Goal: Communication & Community: Connect with others

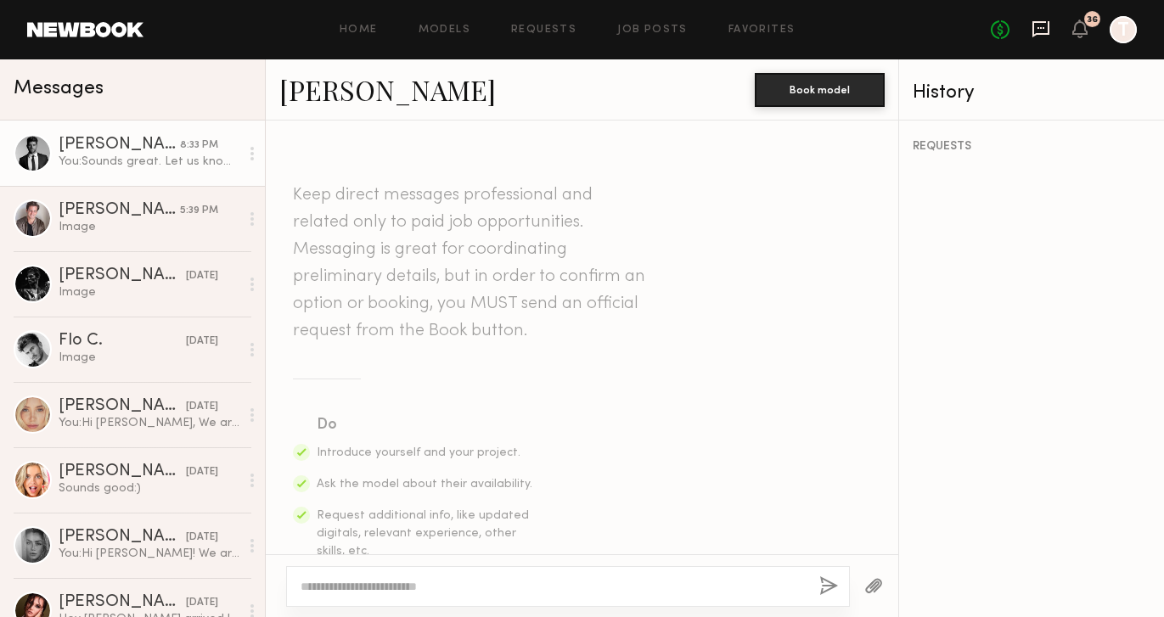
scroll to position [839, 0]
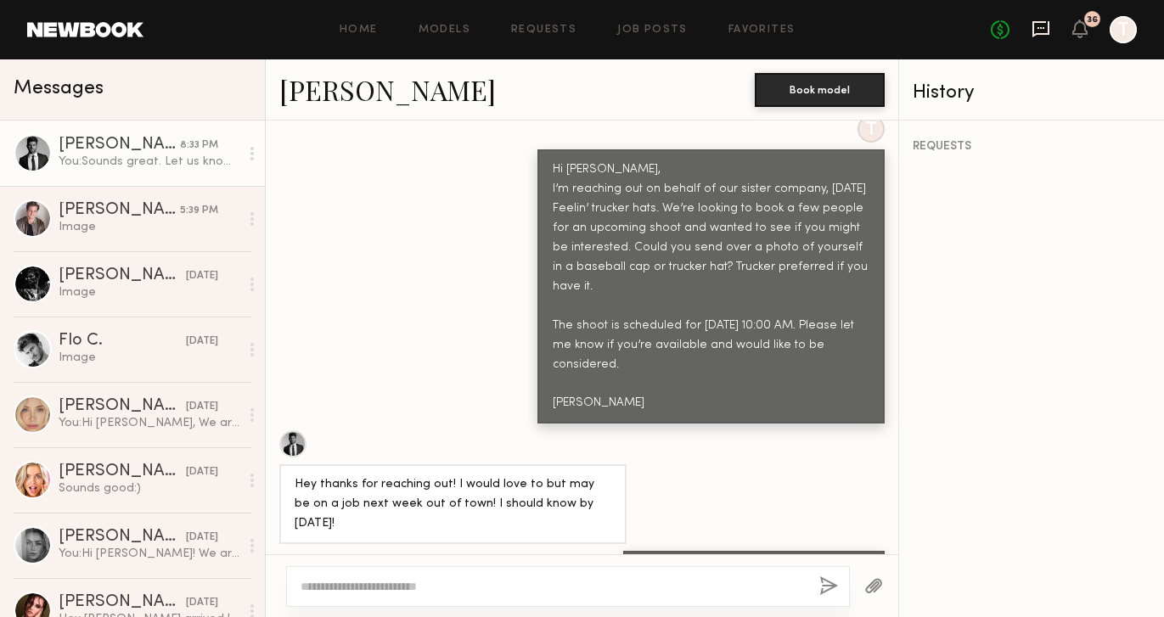
click at [1038, 28] on icon at bounding box center [1040, 28] width 7 height 2
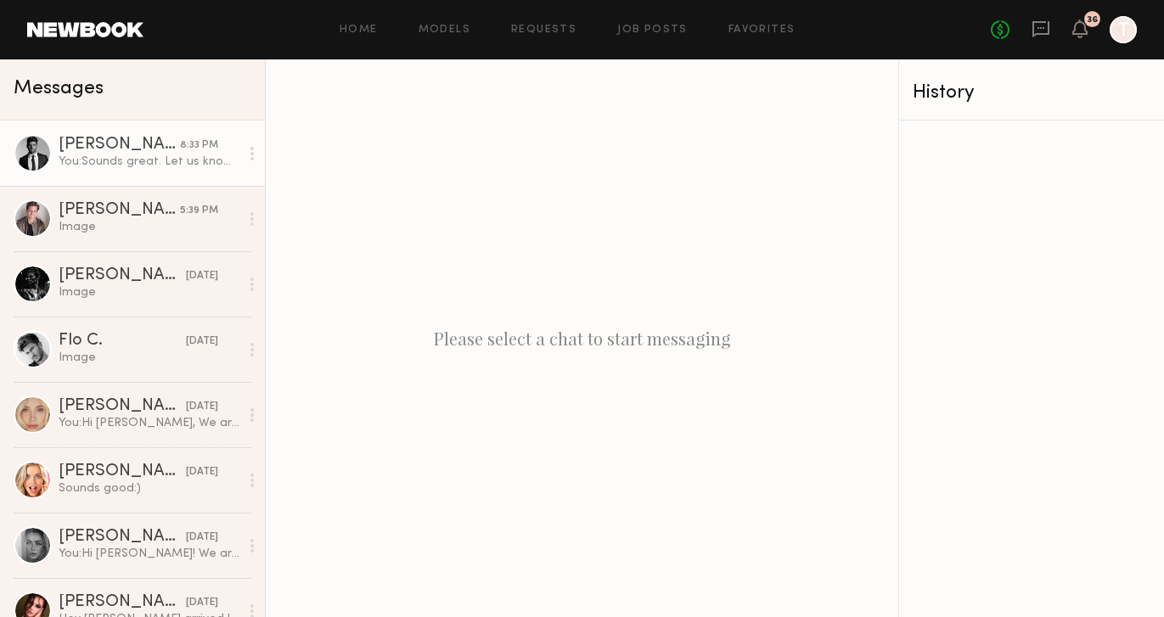
click at [142, 139] on div "Bradley M." at bounding box center [119, 145] width 121 height 17
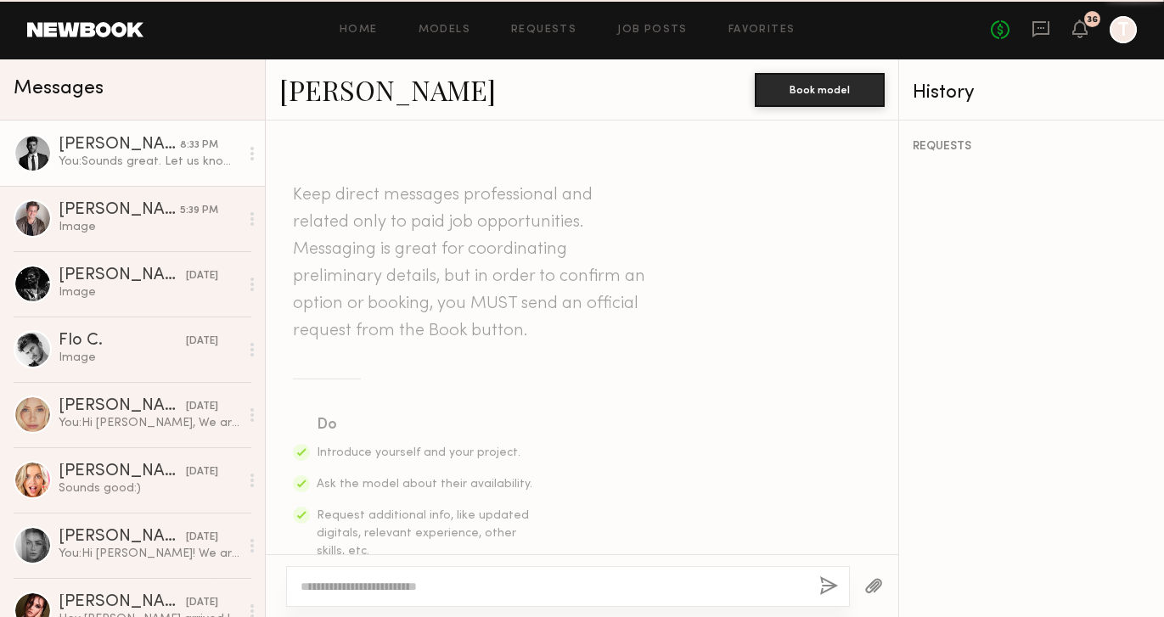
scroll to position [839, 0]
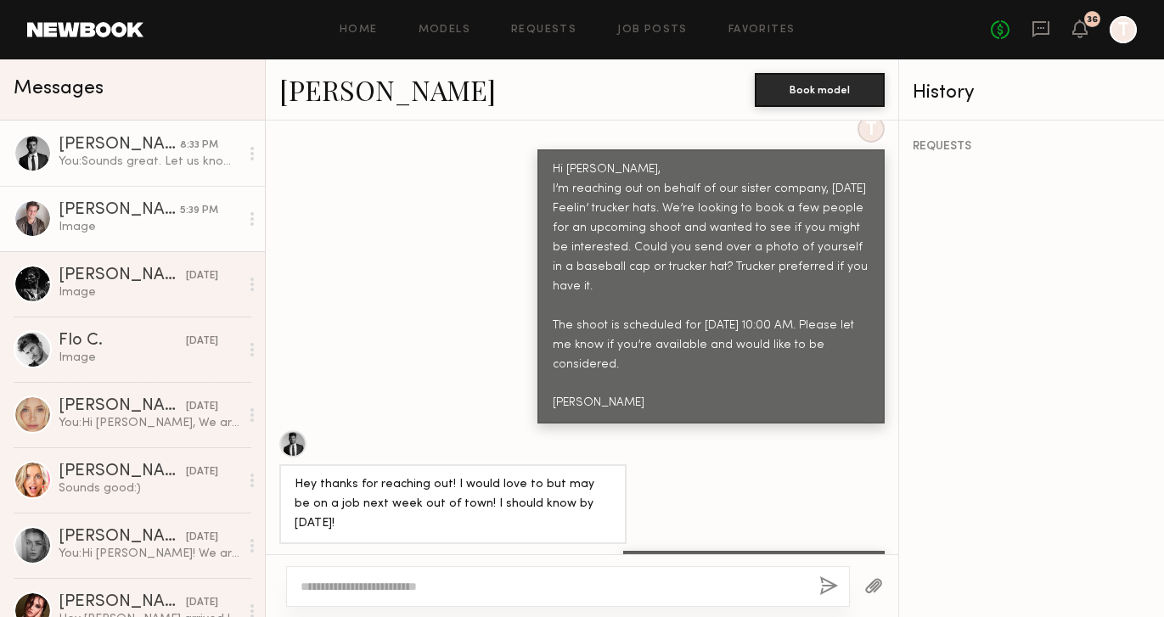
click at [147, 222] on div "Image" at bounding box center [149, 227] width 181 height 16
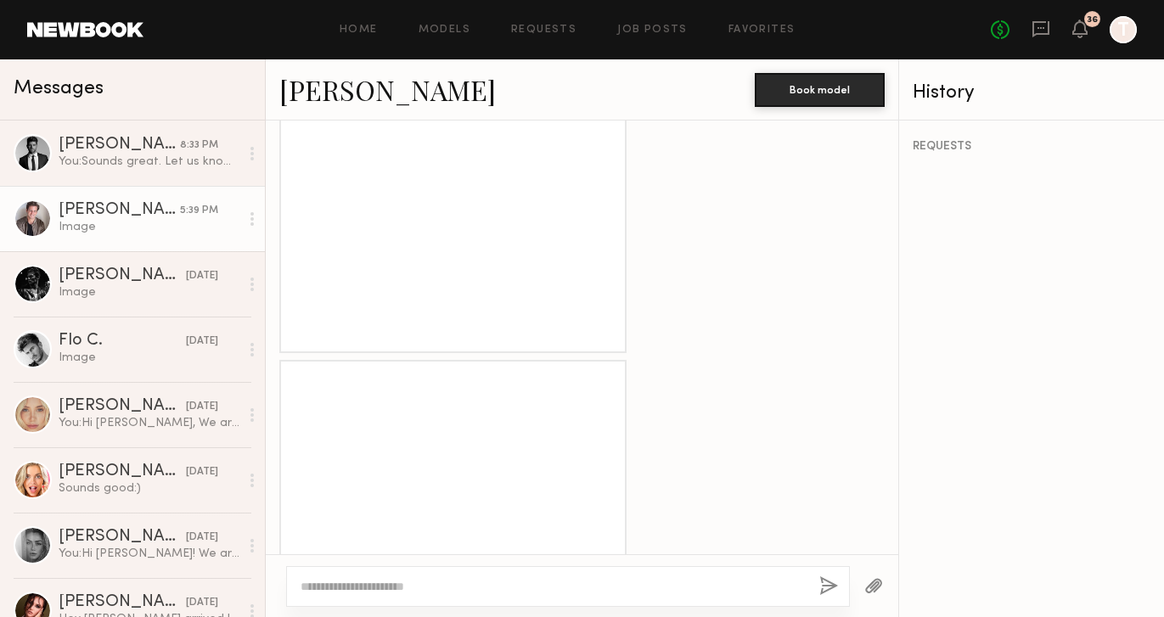
scroll to position [1825, 0]
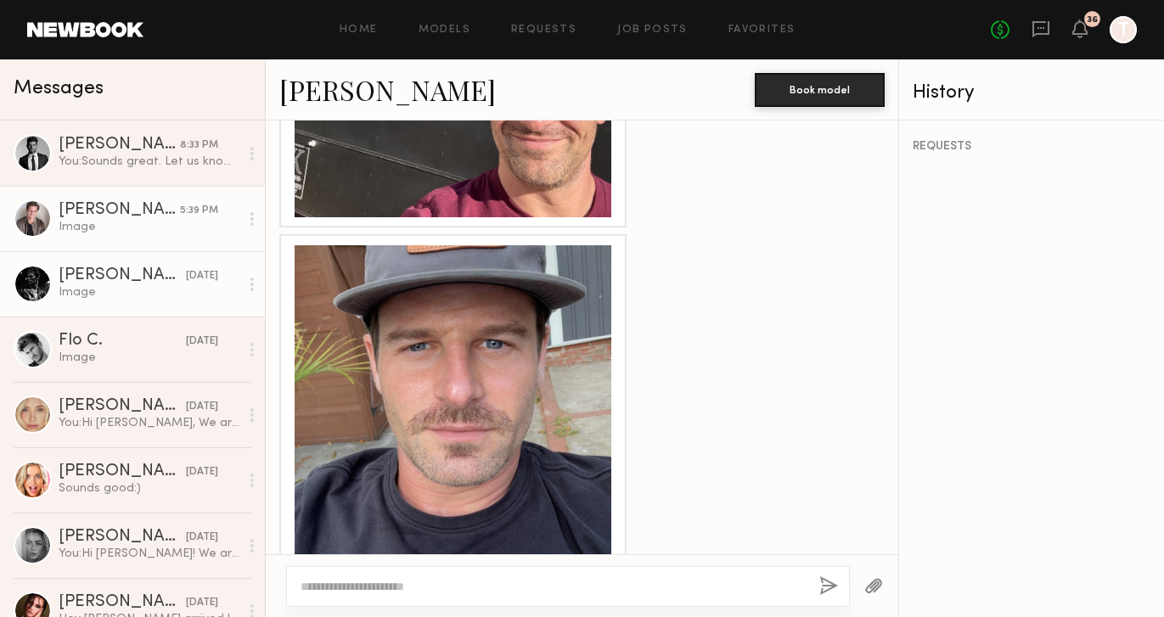
click at [126, 274] on div "Royce L." at bounding box center [122, 275] width 127 height 17
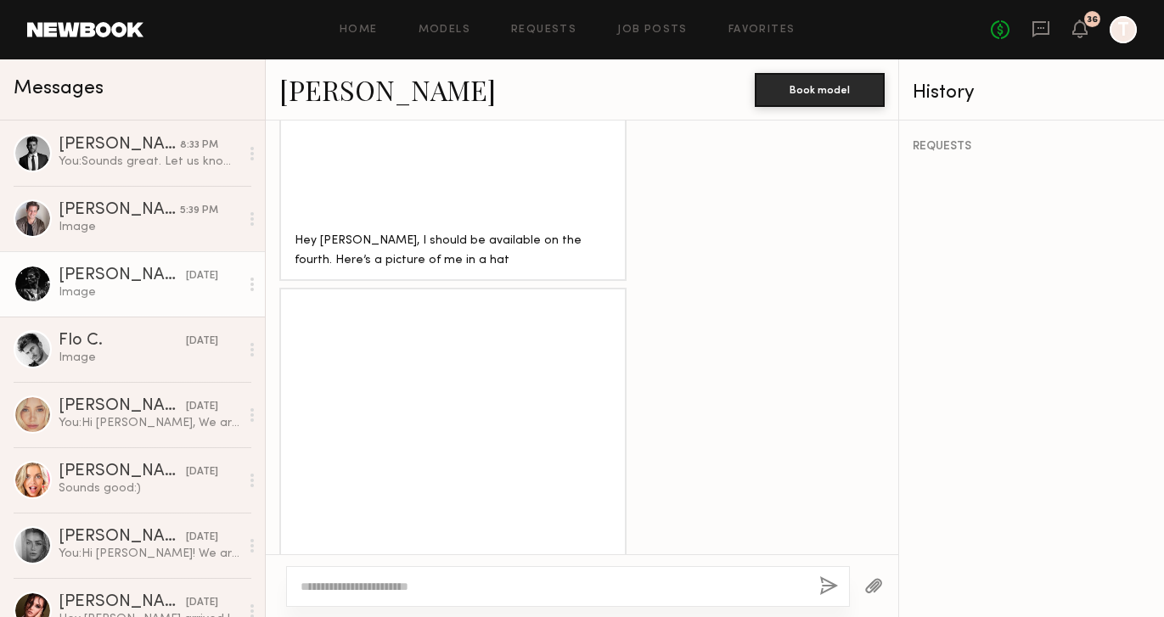
scroll to position [1452, 0]
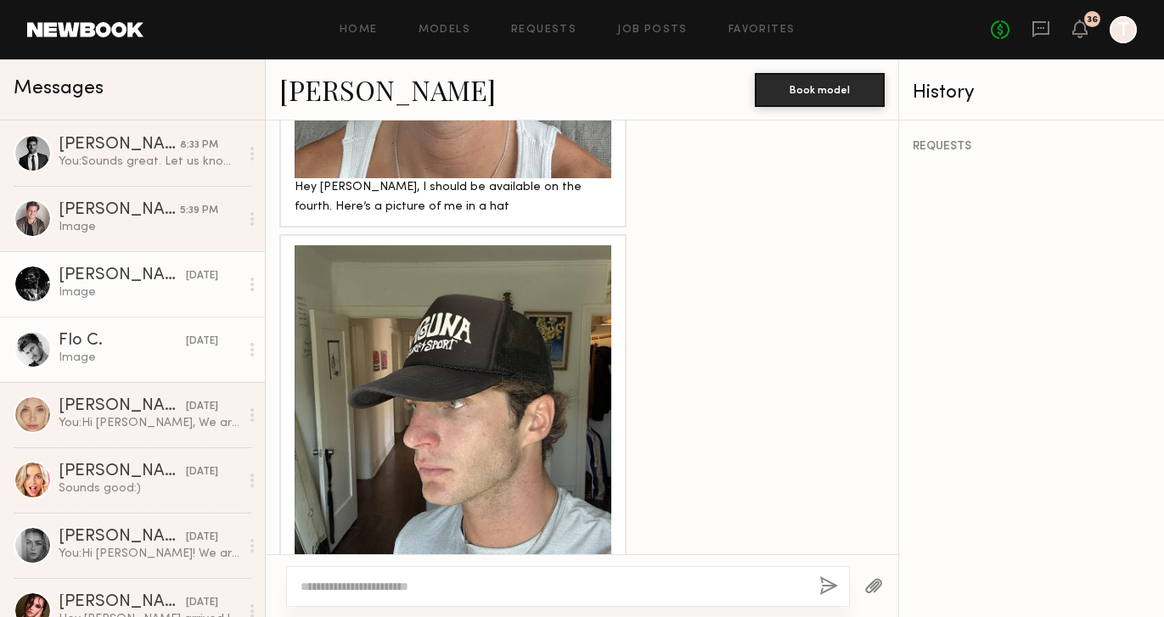
click at [141, 357] on div "Image" at bounding box center [149, 358] width 181 height 16
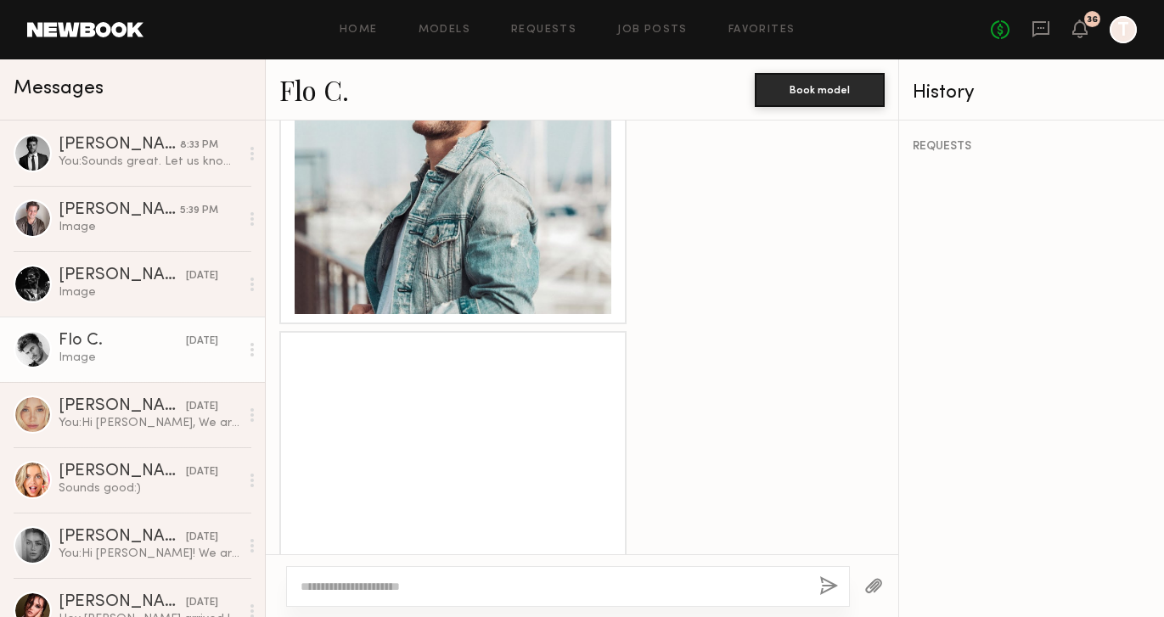
scroll to position [1479, 0]
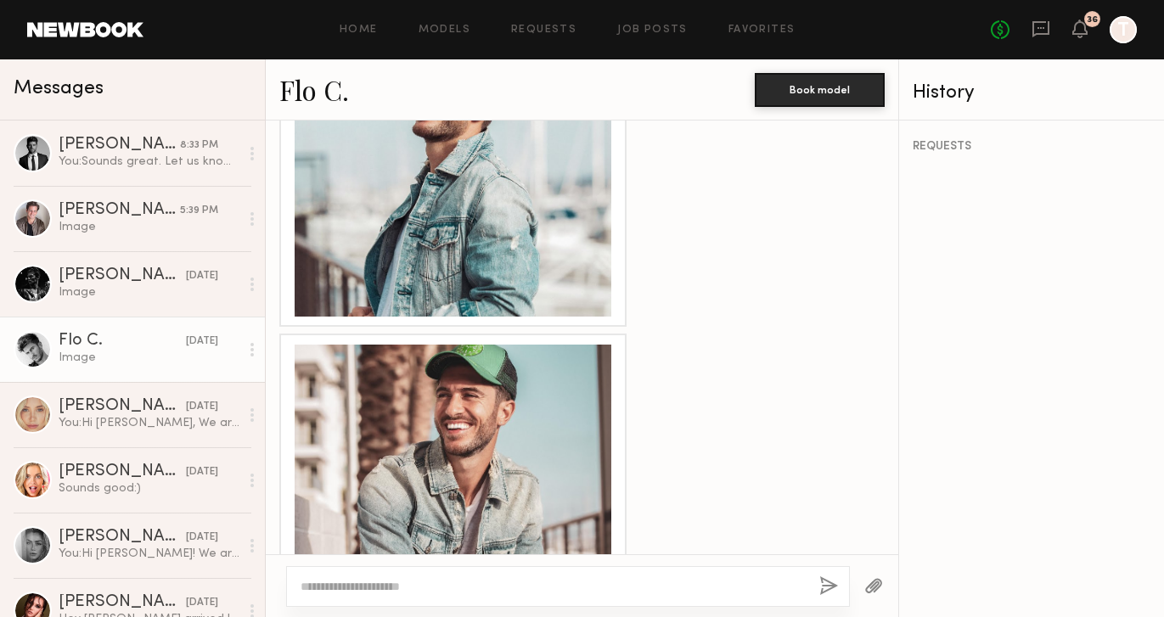
click at [496, 363] on div at bounding box center [453, 503] width 317 height 317
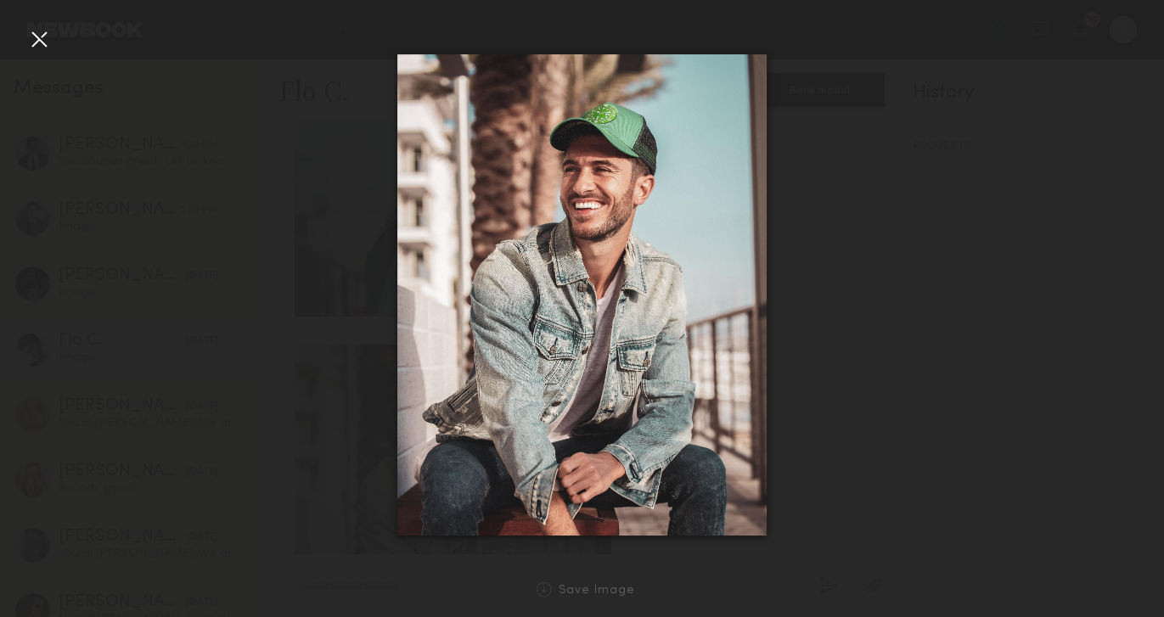
click at [37, 36] on div at bounding box center [38, 38] width 27 height 27
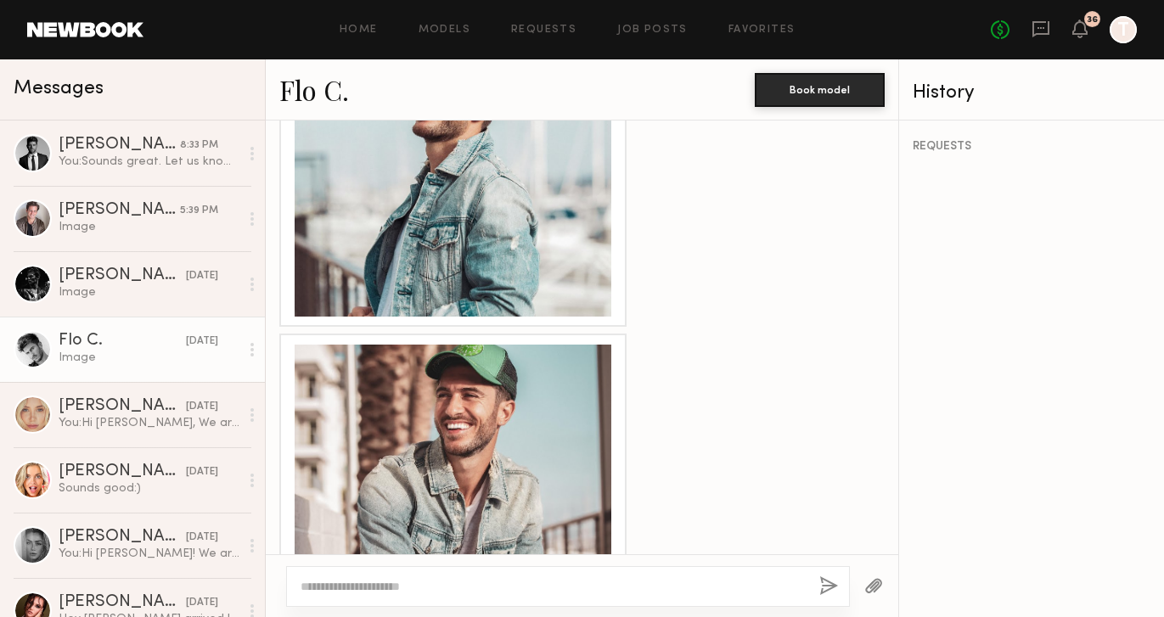
click at [448, 201] on div at bounding box center [453, 158] width 317 height 317
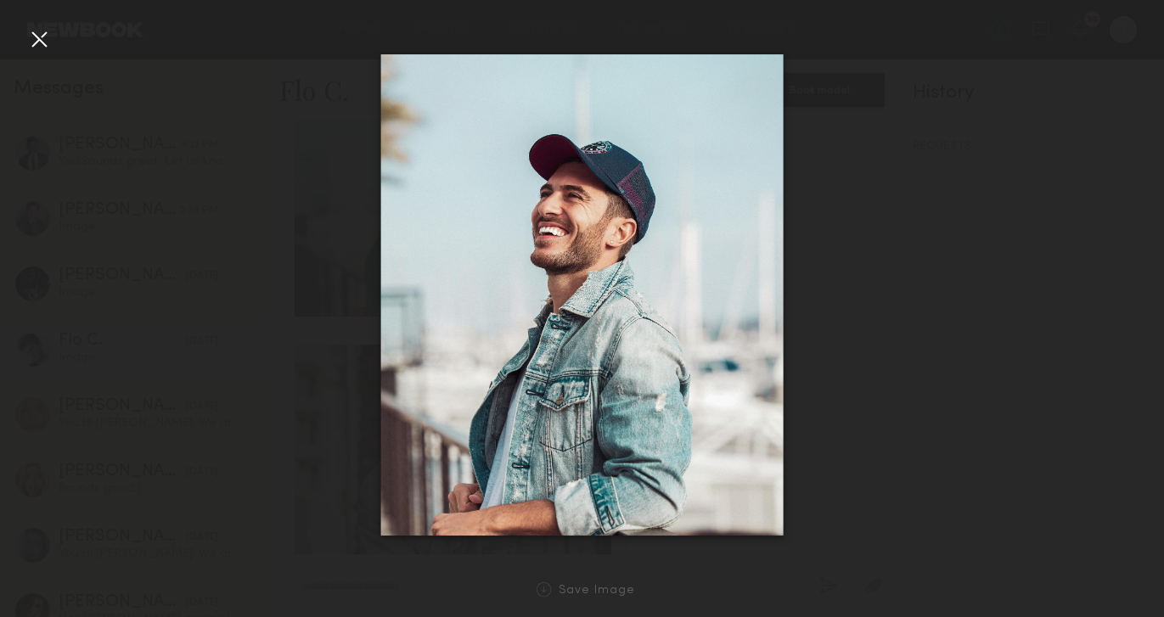
click at [42, 43] on div at bounding box center [38, 38] width 27 height 27
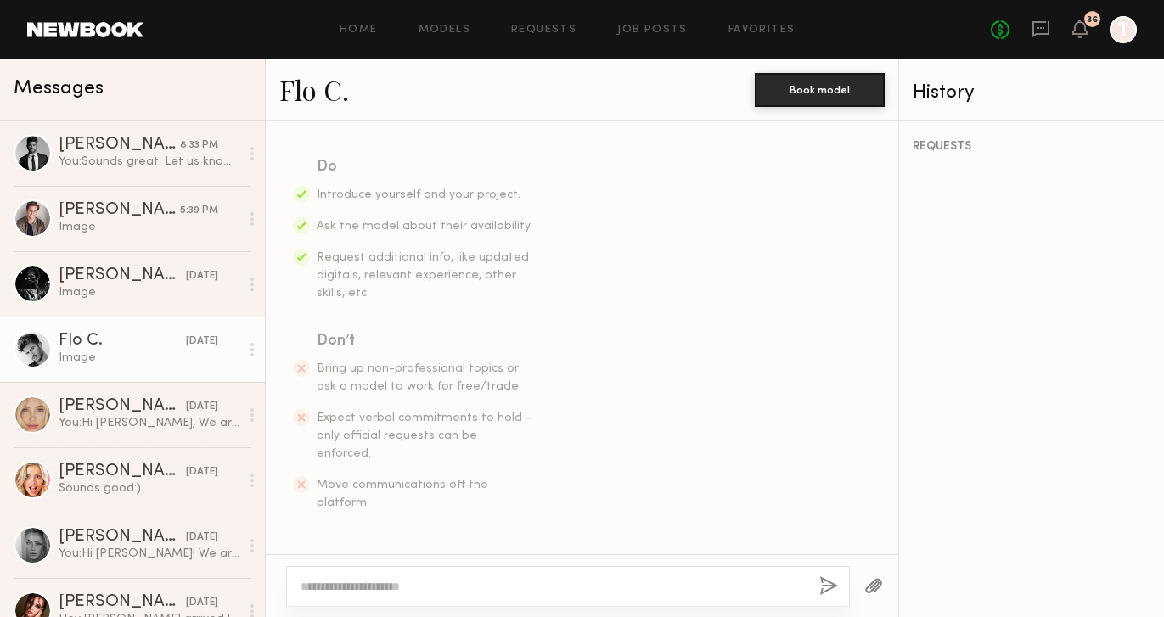
scroll to position [0, 0]
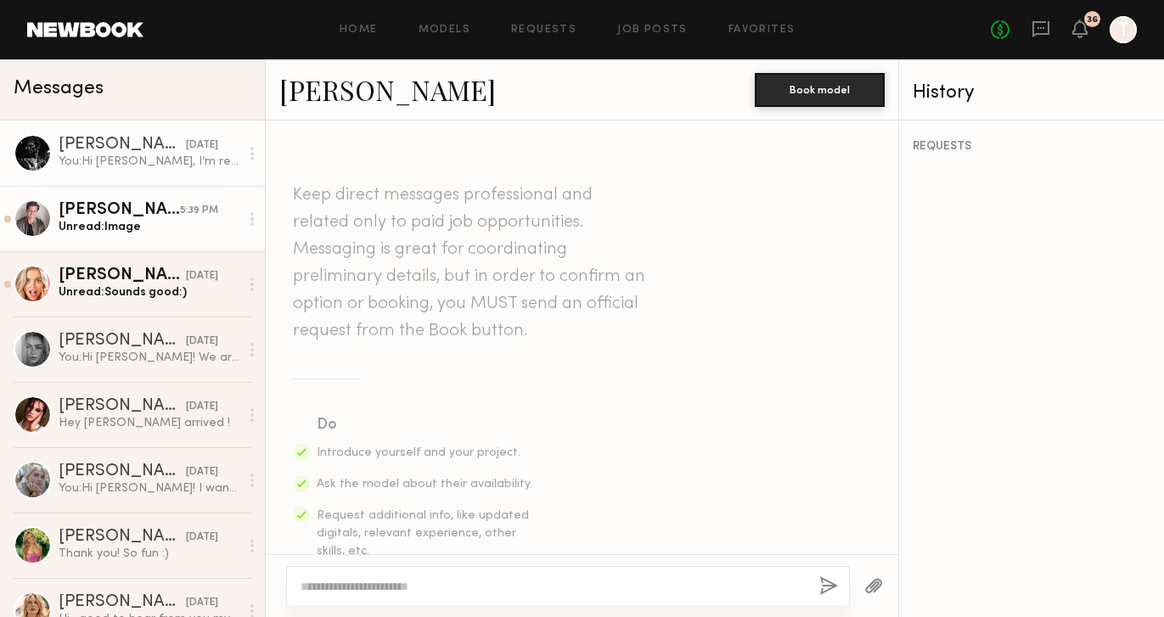
scroll to position [690, 0]
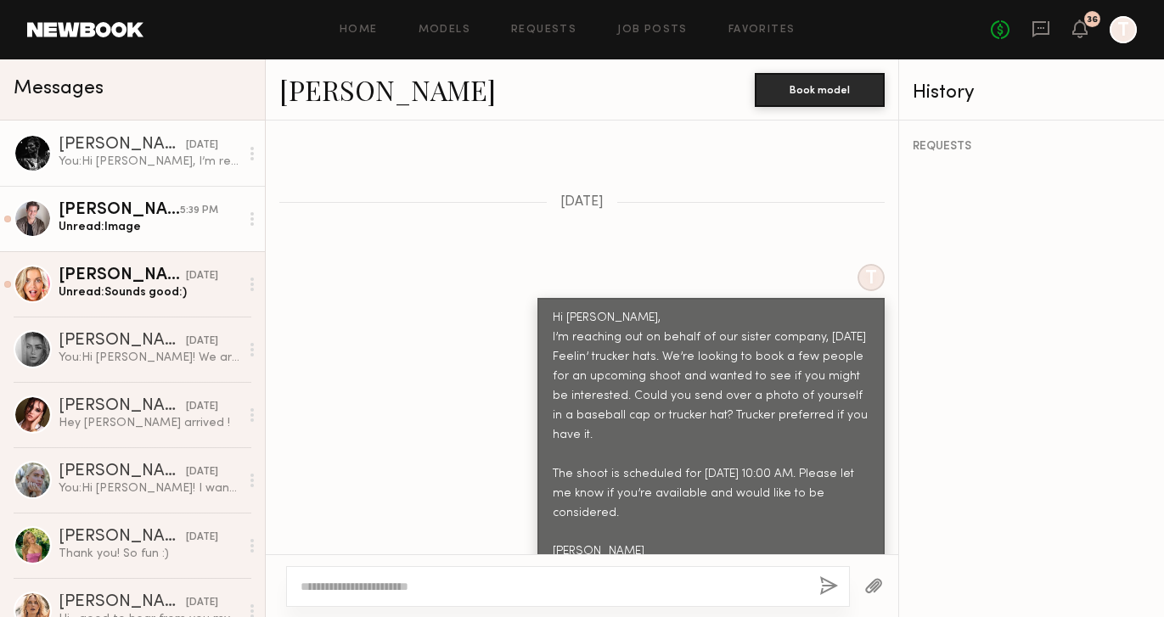
click at [150, 215] on div "Ross J." at bounding box center [119, 210] width 121 height 17
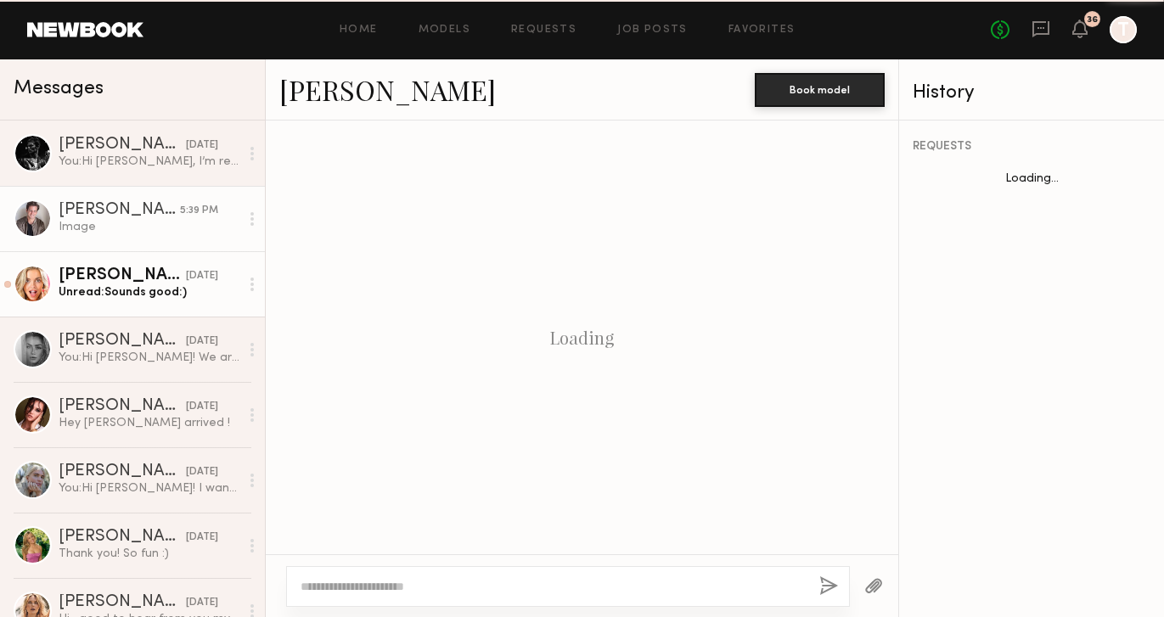
scroll to position [1825, 0]
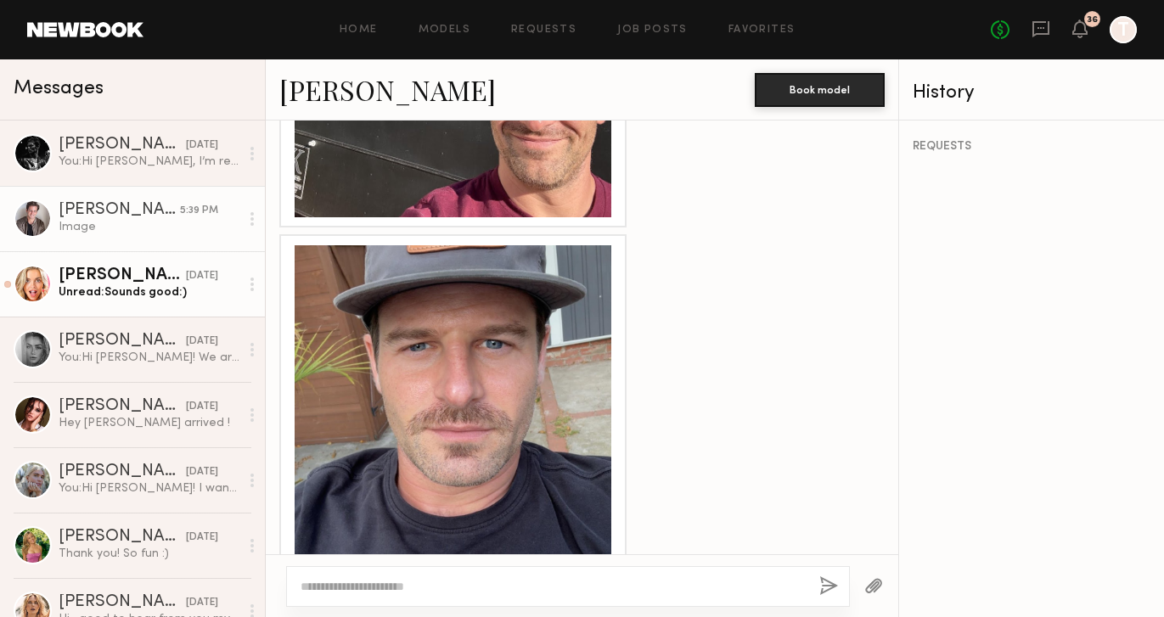
click at [140, 302] on link "Brook S. 08/01/2025 Unread: Sounds good:)" at bounding box center [132, 283] width 265 height 65
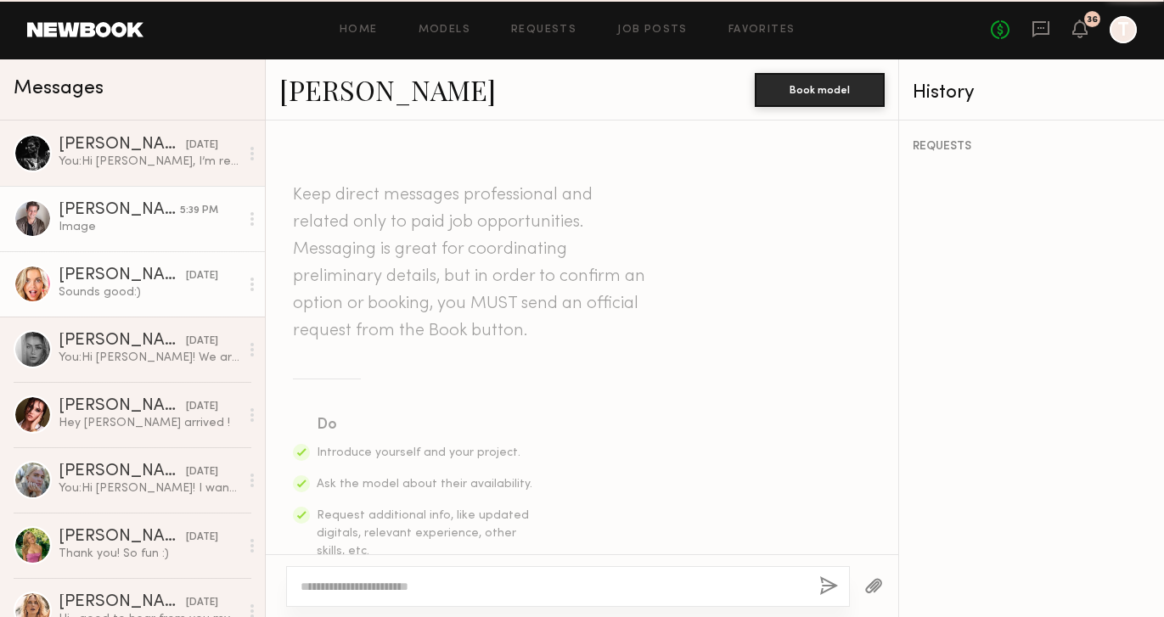
scroll to position [1132, 0]
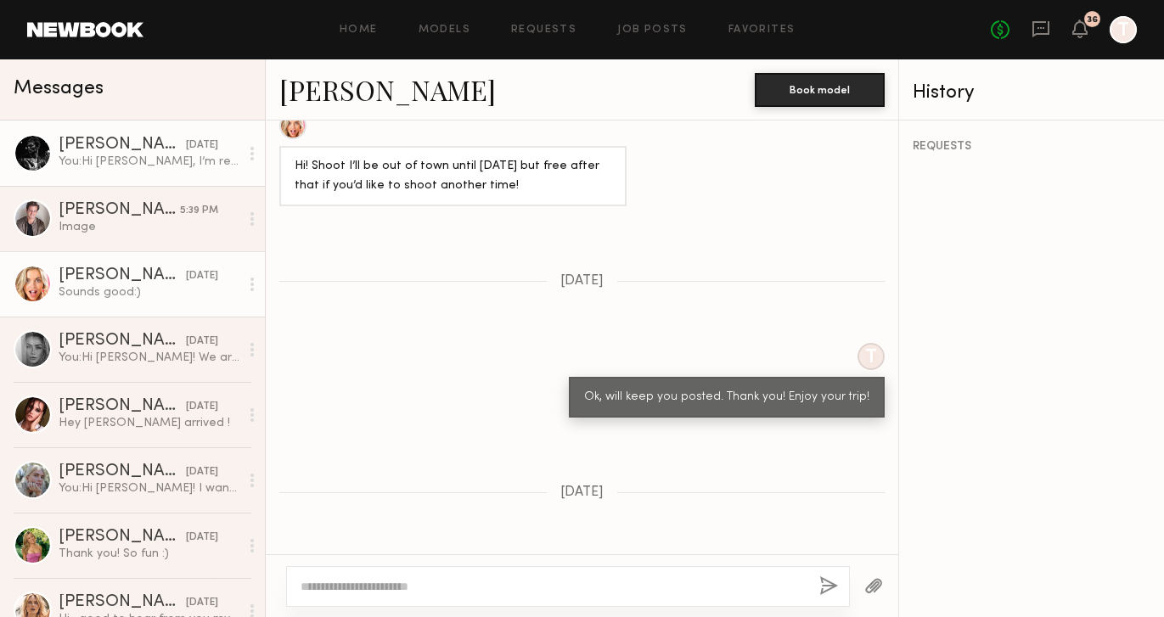
click at [155, 158] on div "You: Hi Royce, I’m reaching out on behalf of our sister company, Friday Feelin’…" at bounding box center [149, 162] width 181 height 16
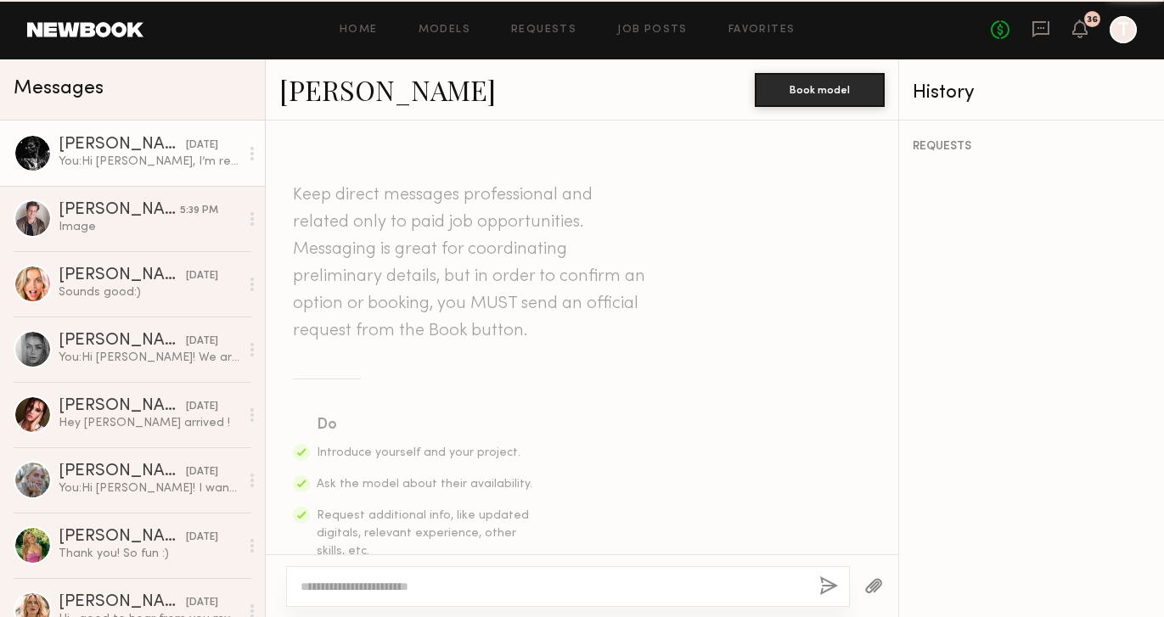
scroll to position [1452, 0]
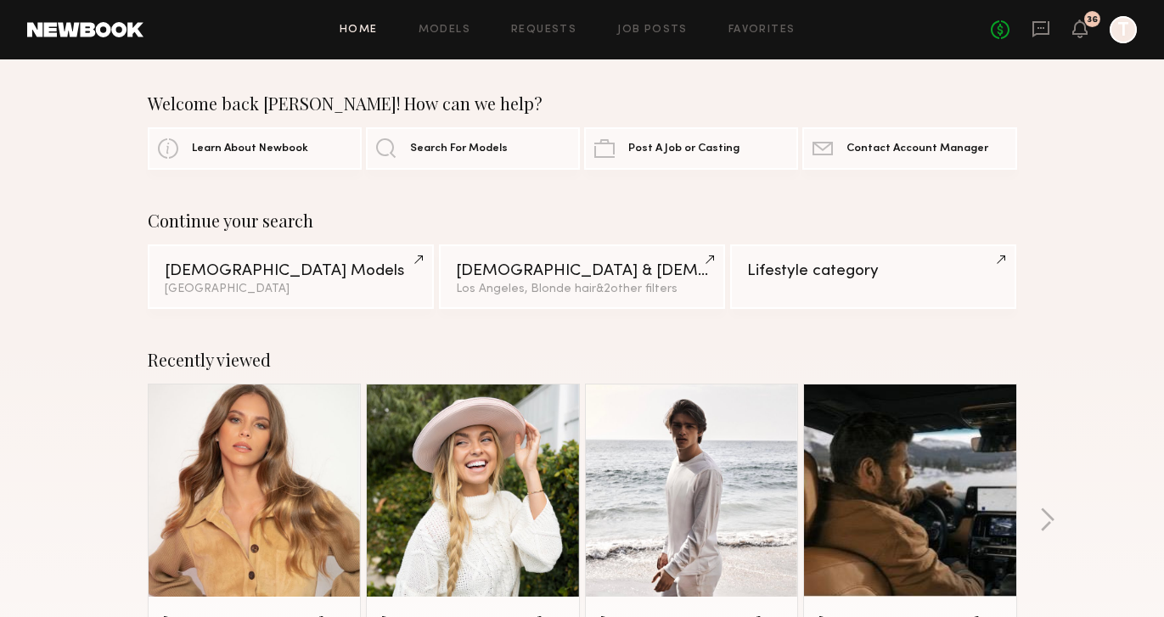
click at [374, 23] on div "Home Models Requests Job Posts Favorites Sign Out No fees up to $5,000 36 T" at bounding box center [639, 29] width 993 height 27
click at [374, 32] on link "Home" at bounding box center [359, 30] width 38 height 11
click at [264, 278] on link "Male Models Los Angeles" at bounding box center [291, 276] width 286 height 65
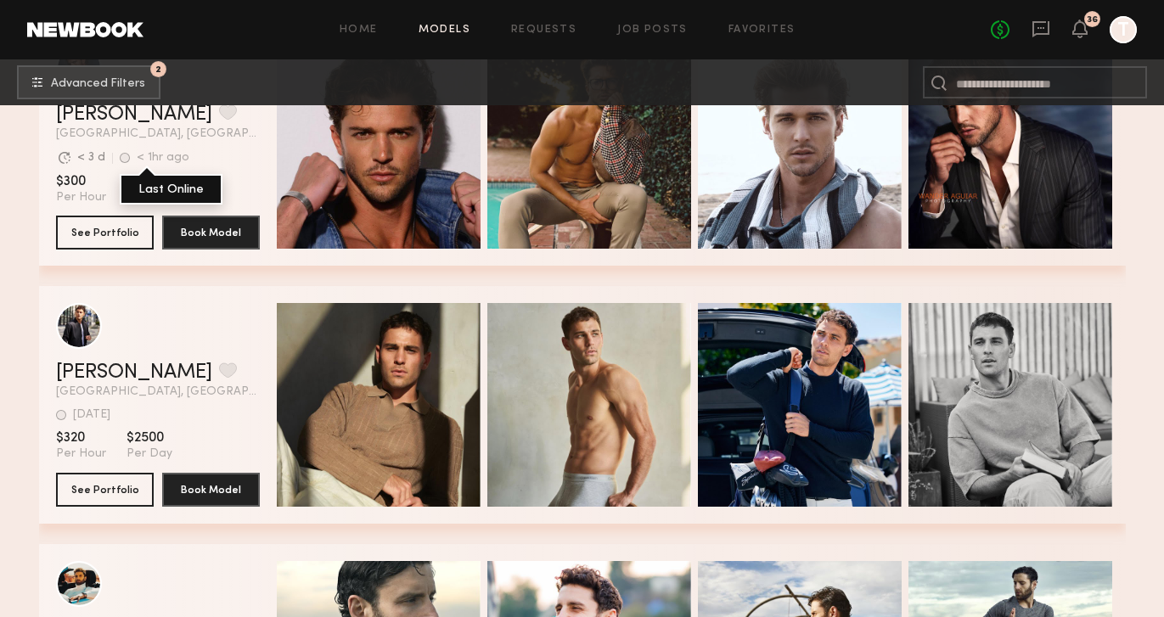
scroll to position [903, 0]
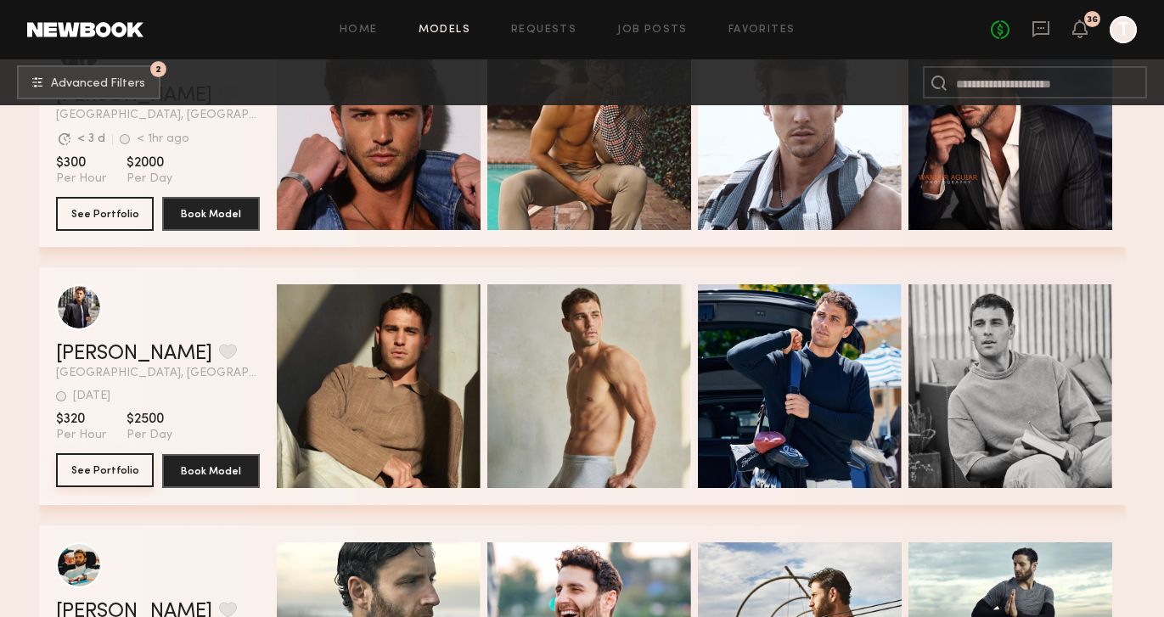
click at [103, 471] on button "See Portfolio" at bounding box center [105, 470] width 98 height 34
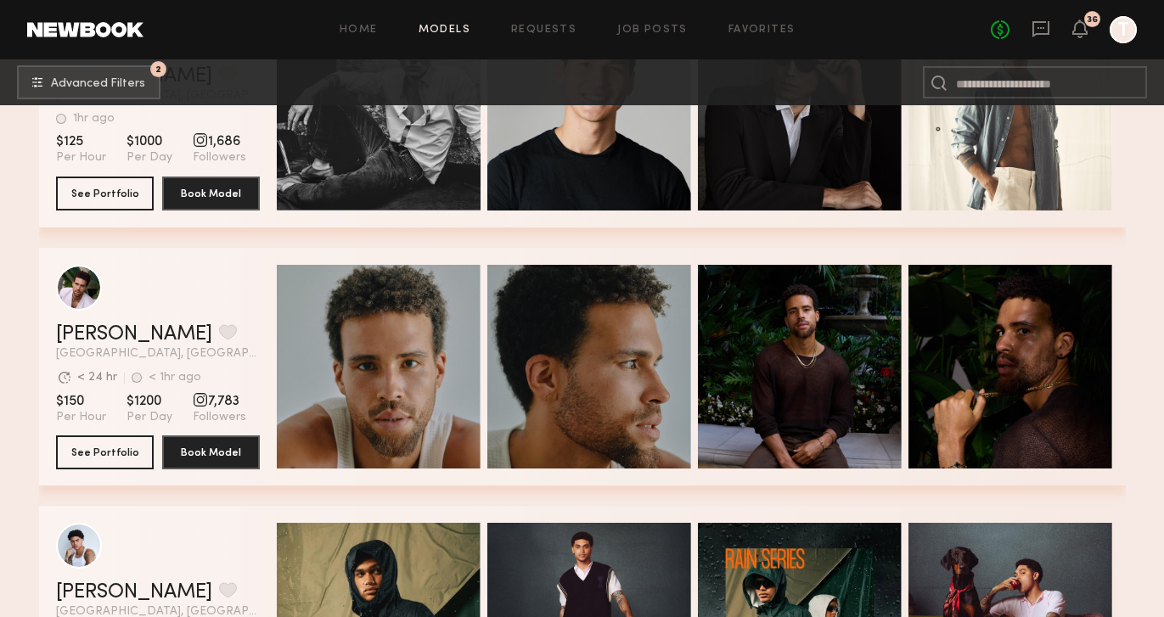
scroll to position [2003, 0]
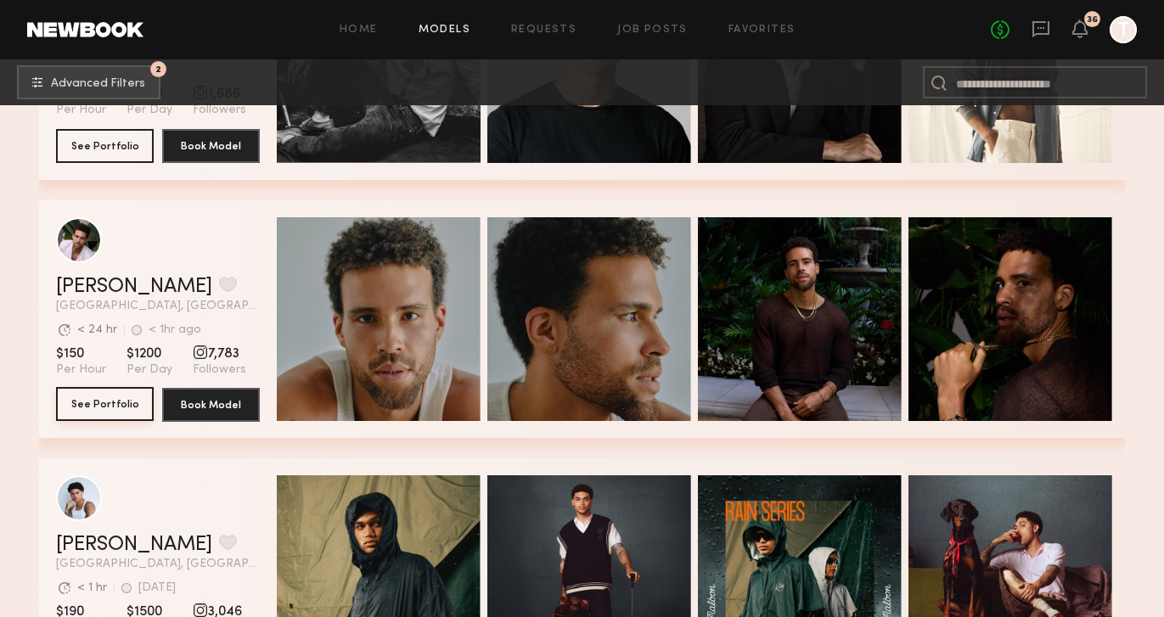
click at [116, 406] on button "See Portfolio" at bounding box center [105, 404] width 98 height 34
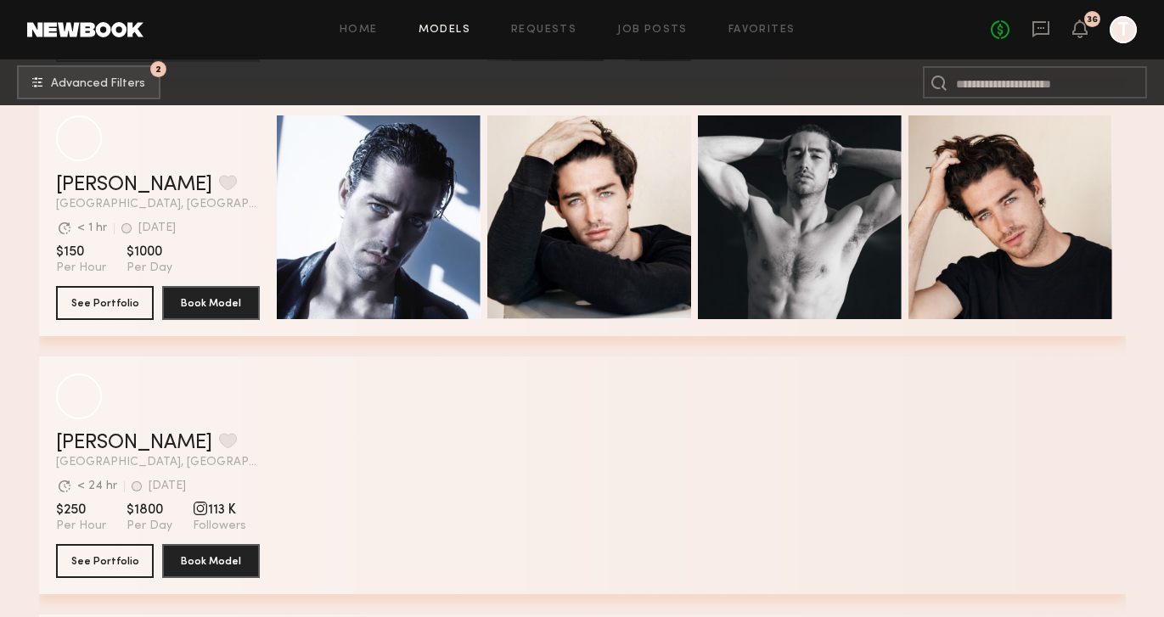
scroll to position [4158, 0]
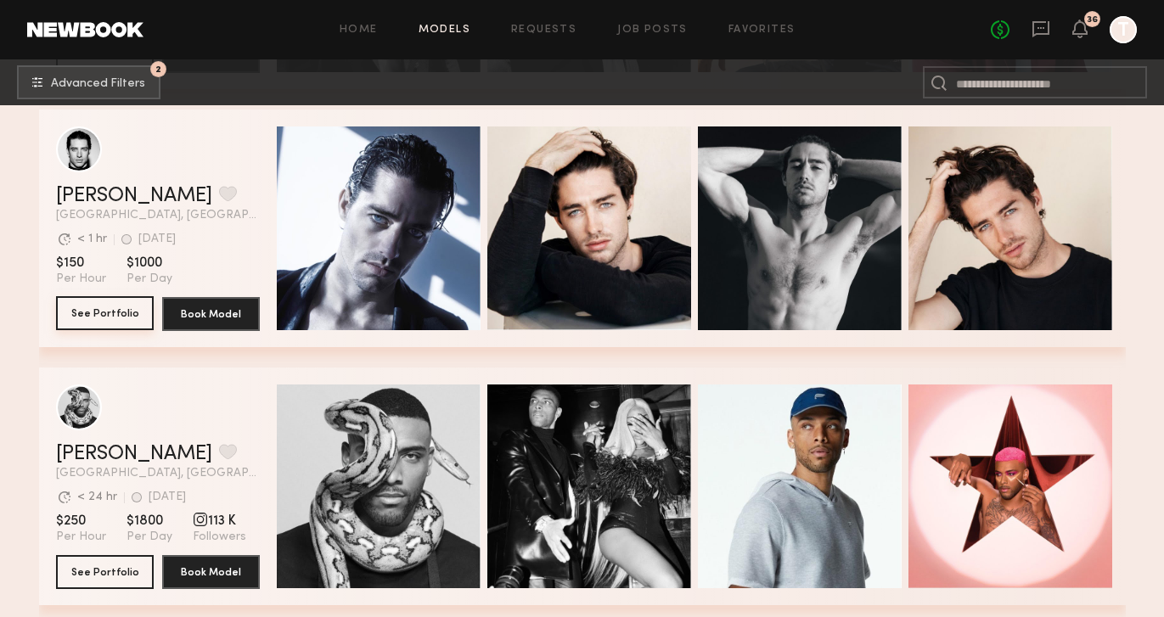
click at [110, 310] on button "See Portfolio" at bounding box center [105, 313] width 98 height 34
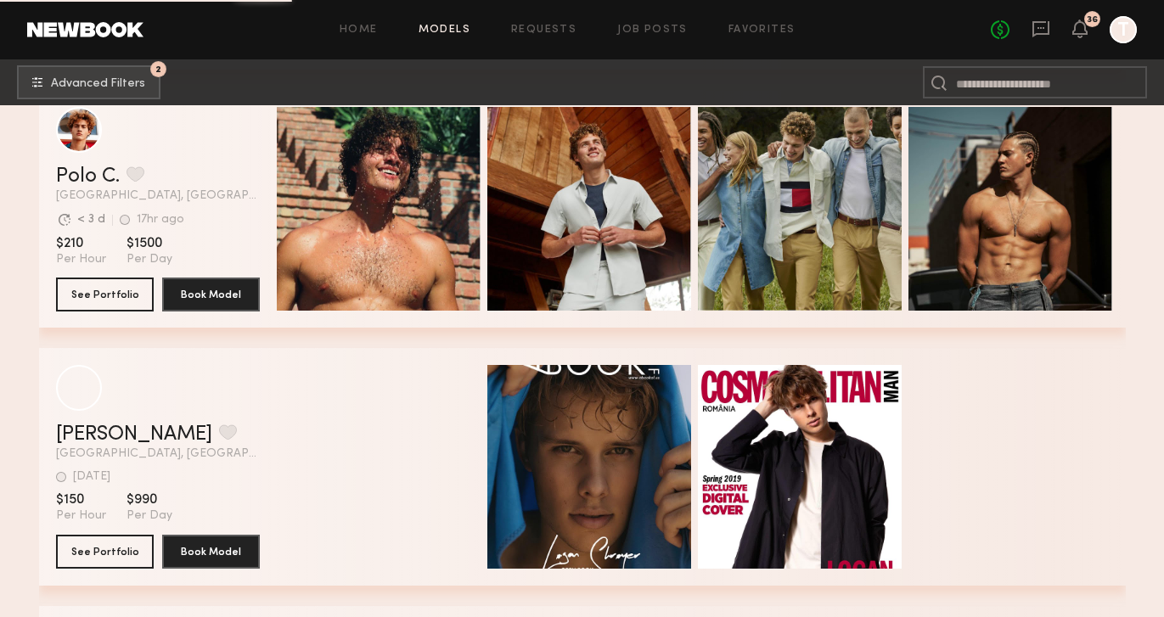
scroll to position [5471, 0]
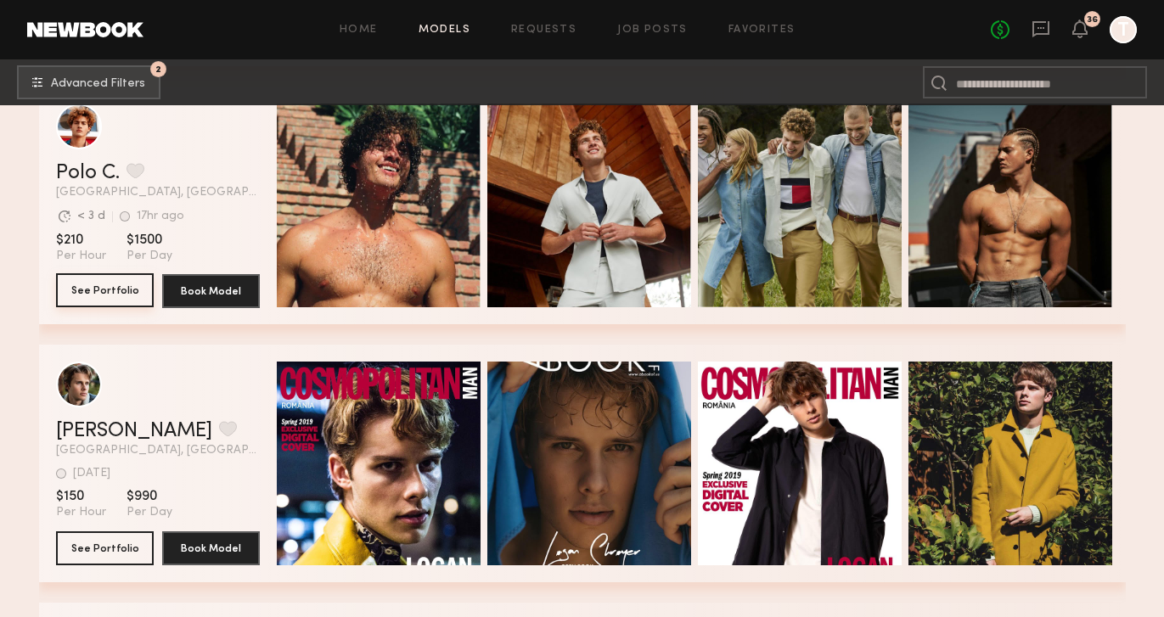
click at [113, 294] on button "See Portfolio" at bounding box center [105, 290] width 98 height 34
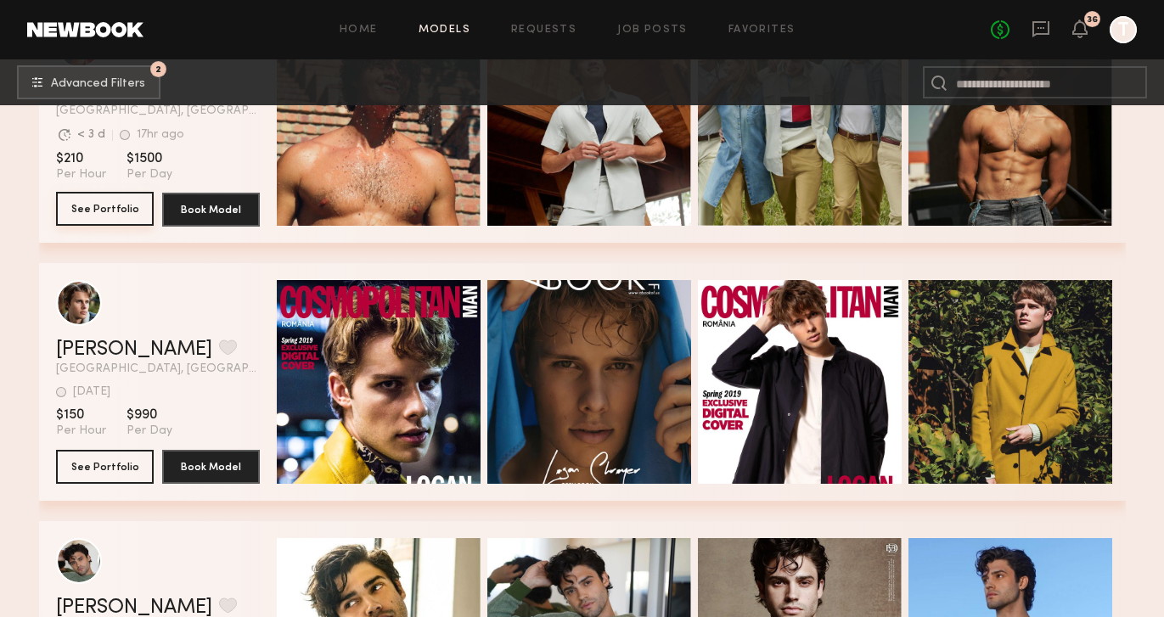
scroll to position [5557, 0]
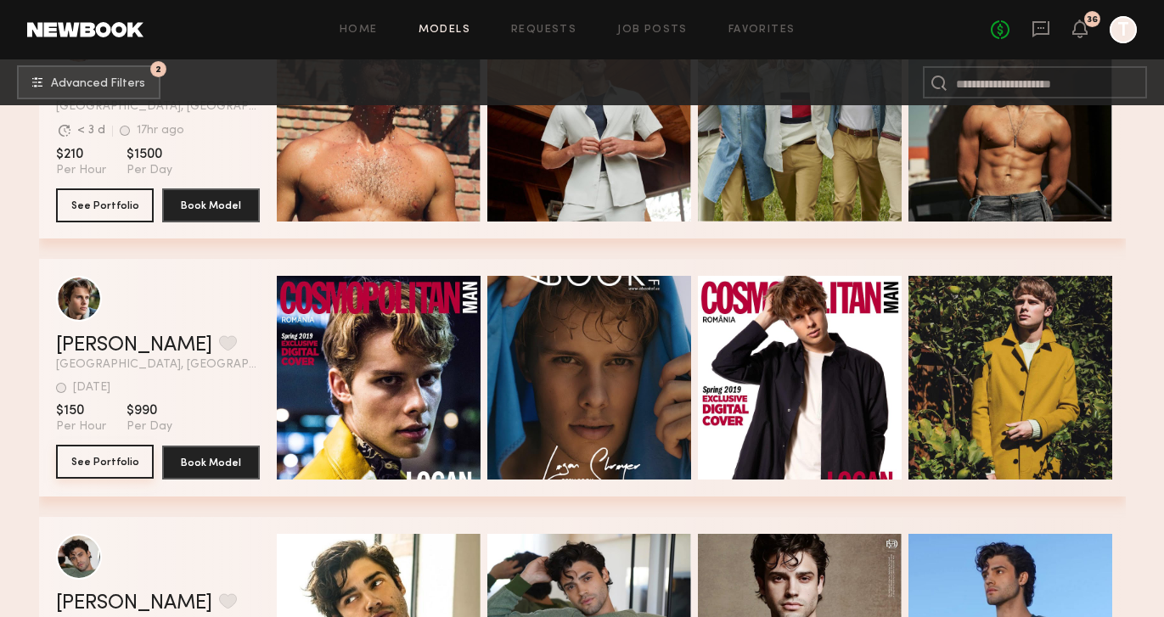
click at [103, 464] on button "See Portfolio" at bounding box center [105, 462] width 98 height 34
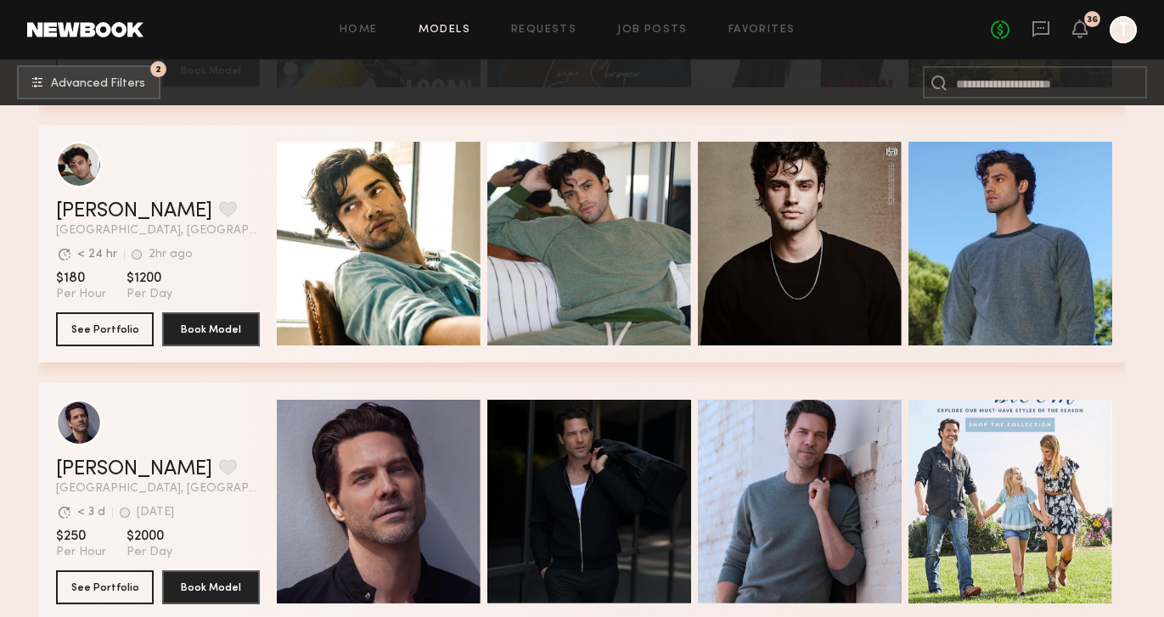
scroll to position [5971, 0]
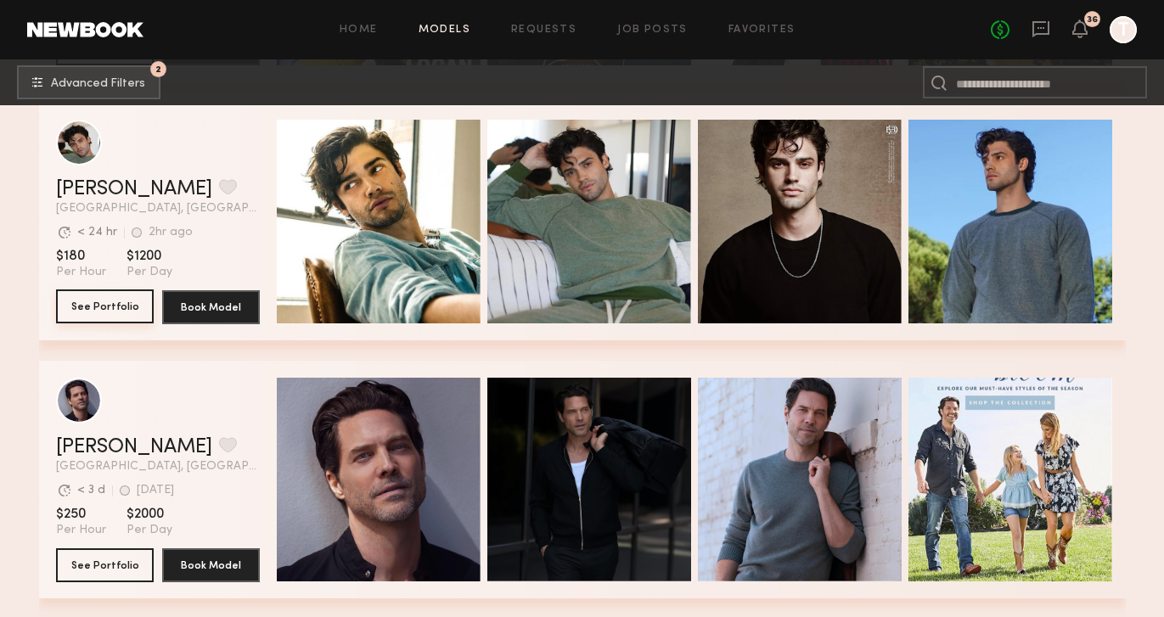
click at [117, 308] on button "See Portfolio" at bounding box center [105, 306] width 98 height 34
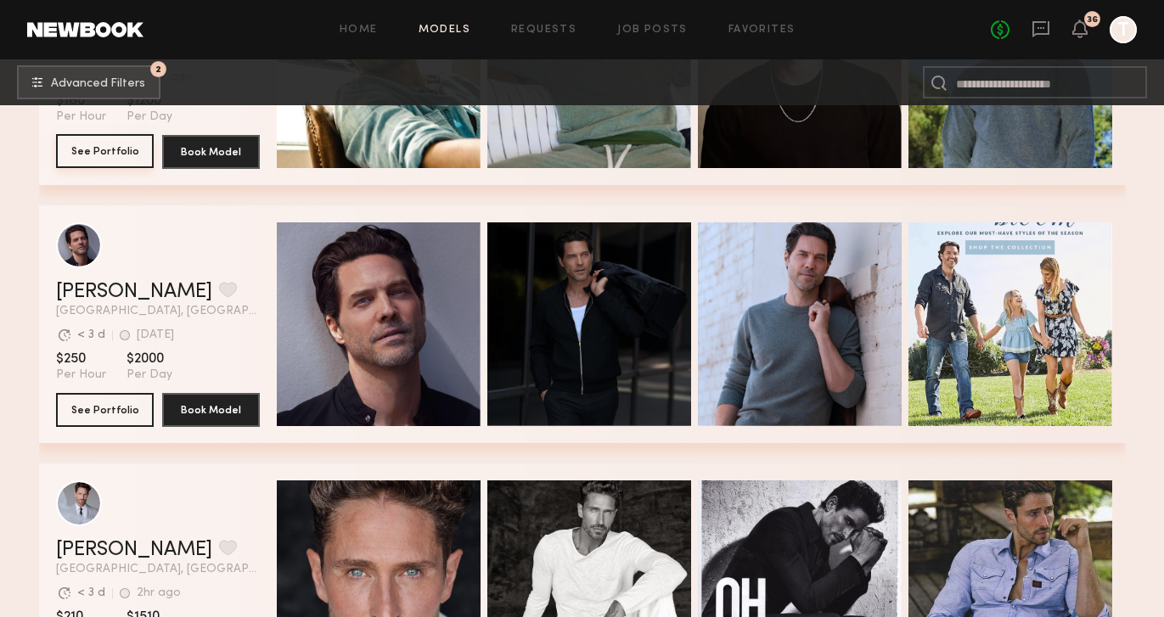
scroll to position [6127, 0]
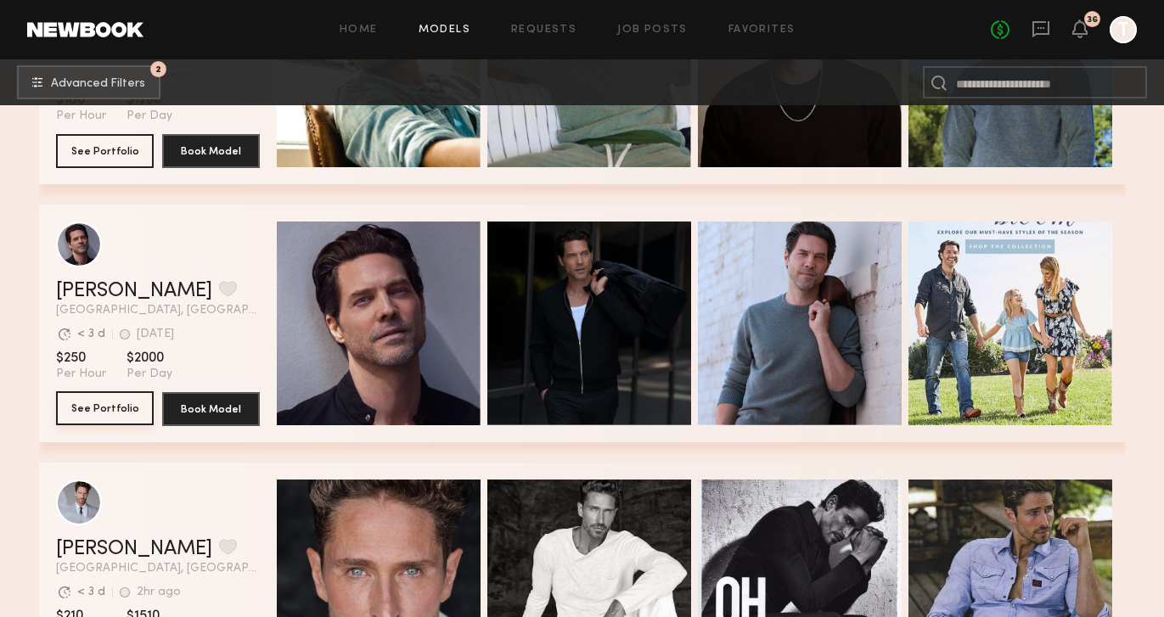
click at [127, 422] on button "See Portfolio" at bounding box center [105, 408] width 98 height 34
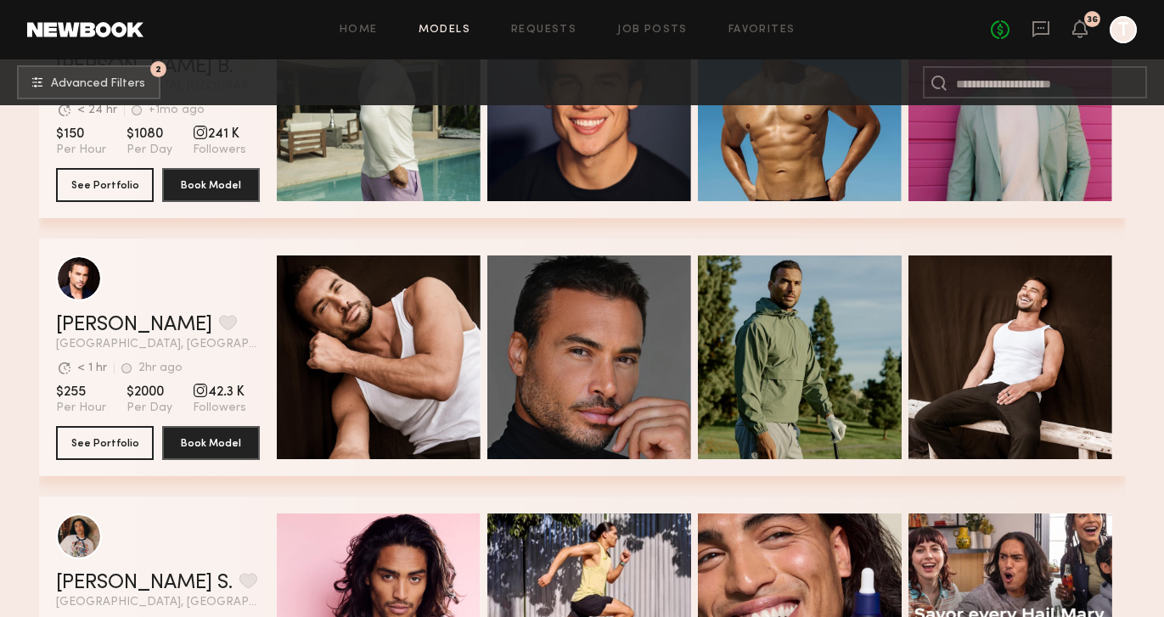
scroll to position [6869, 0]
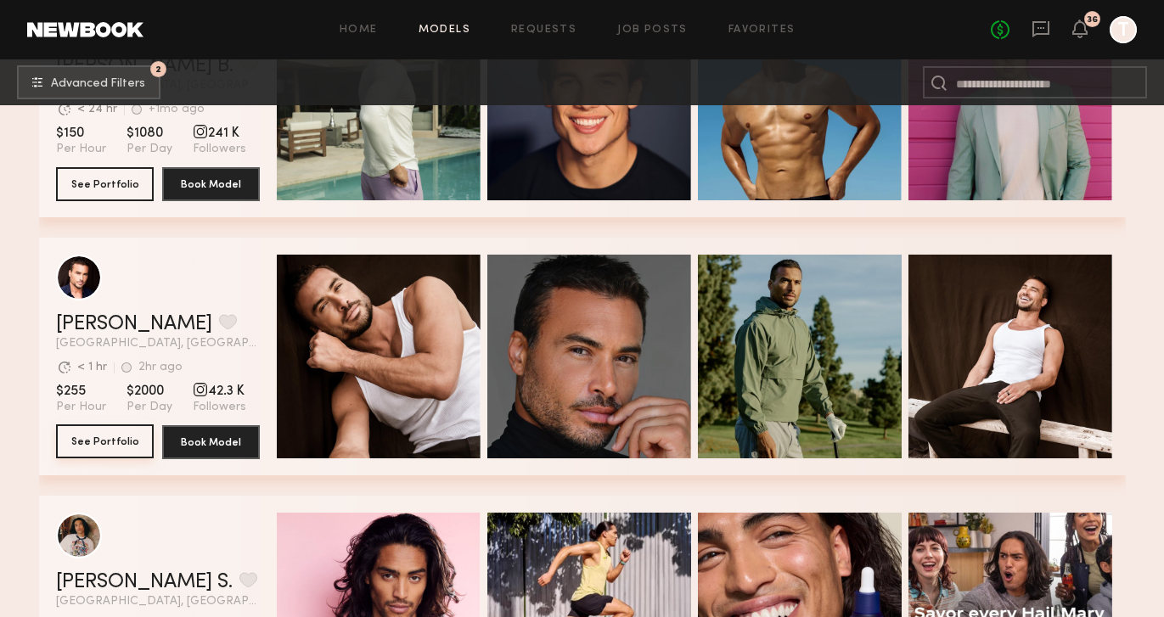
click at [126, 438] on button "See Portfolio" at bounding box center [105, 441] width 98 height 34
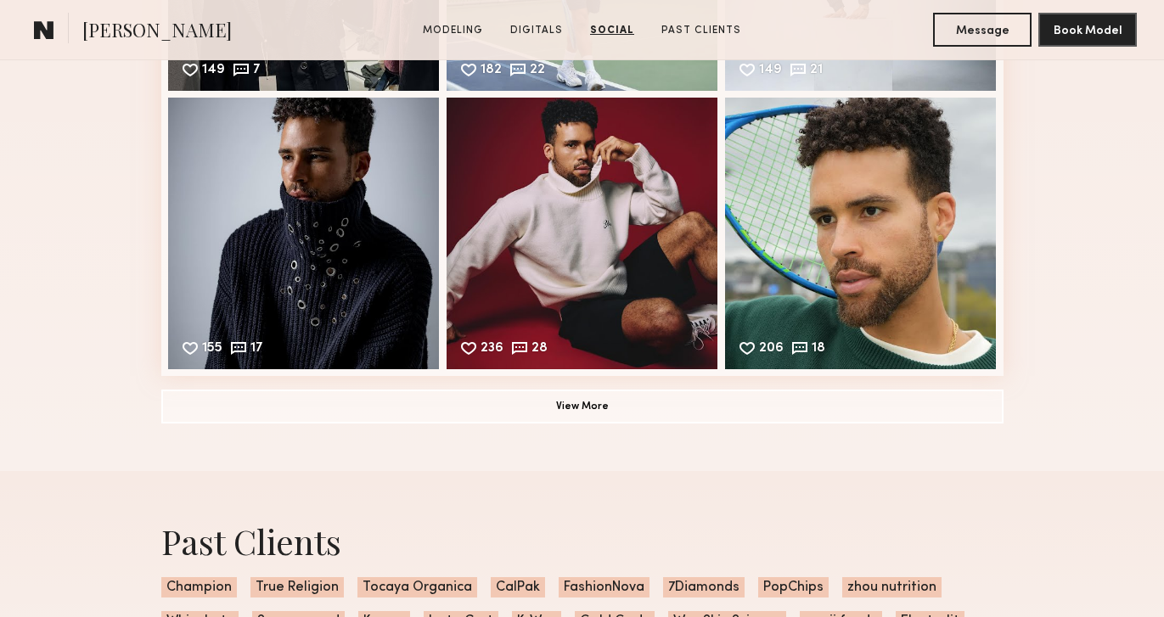
scroll to position [2737, 0]
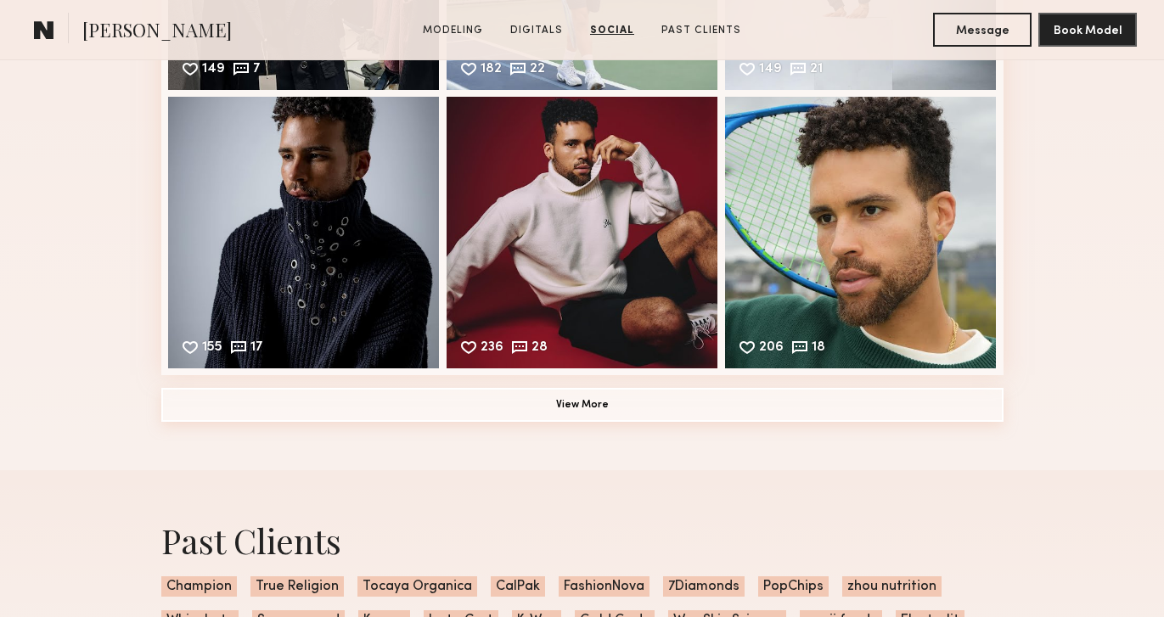
click at [579, 409] on button "View More" at bounding box center [582, 405] width 842 height 34
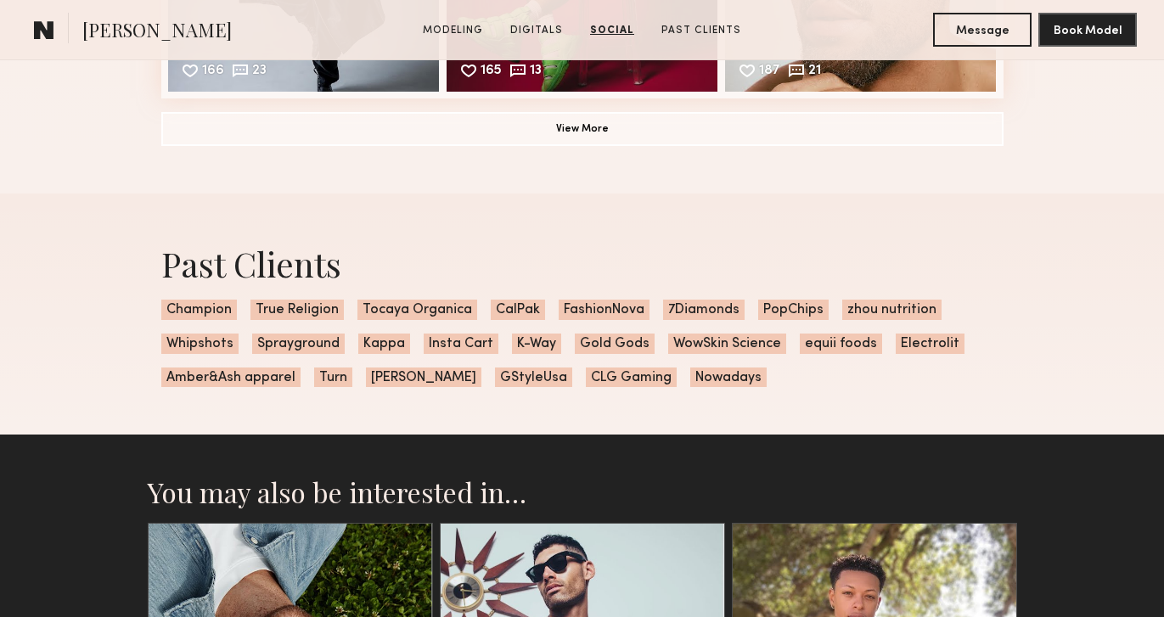
scroll to position [3567, 0]
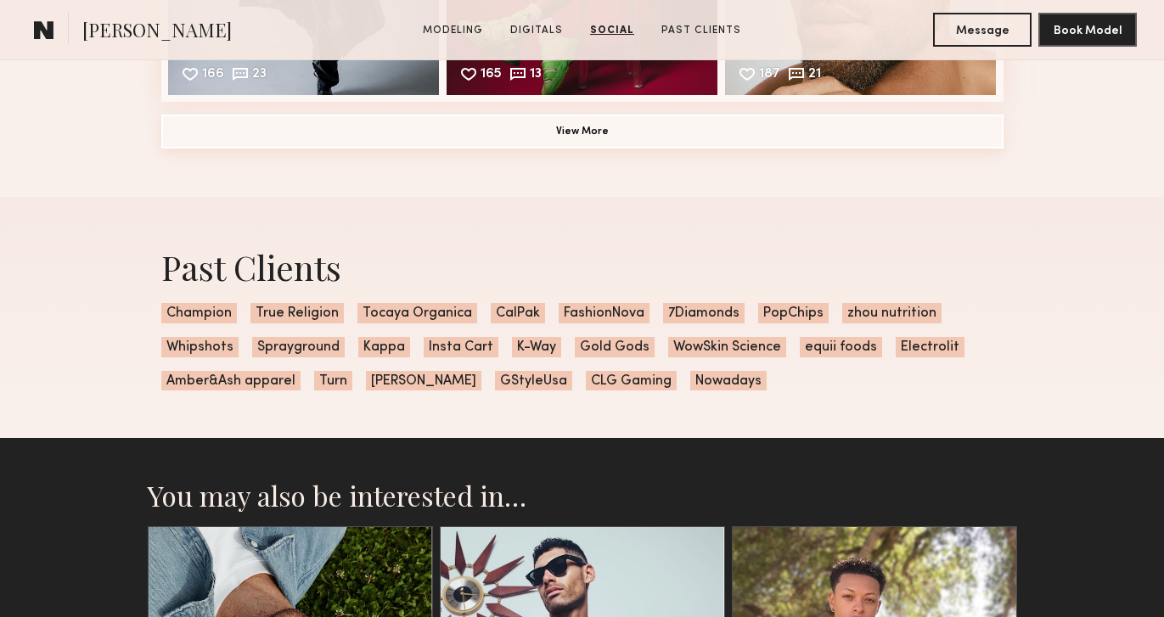
click at [619, 141] on button "View More" at bounding box center [582, 132] width 842 height 34
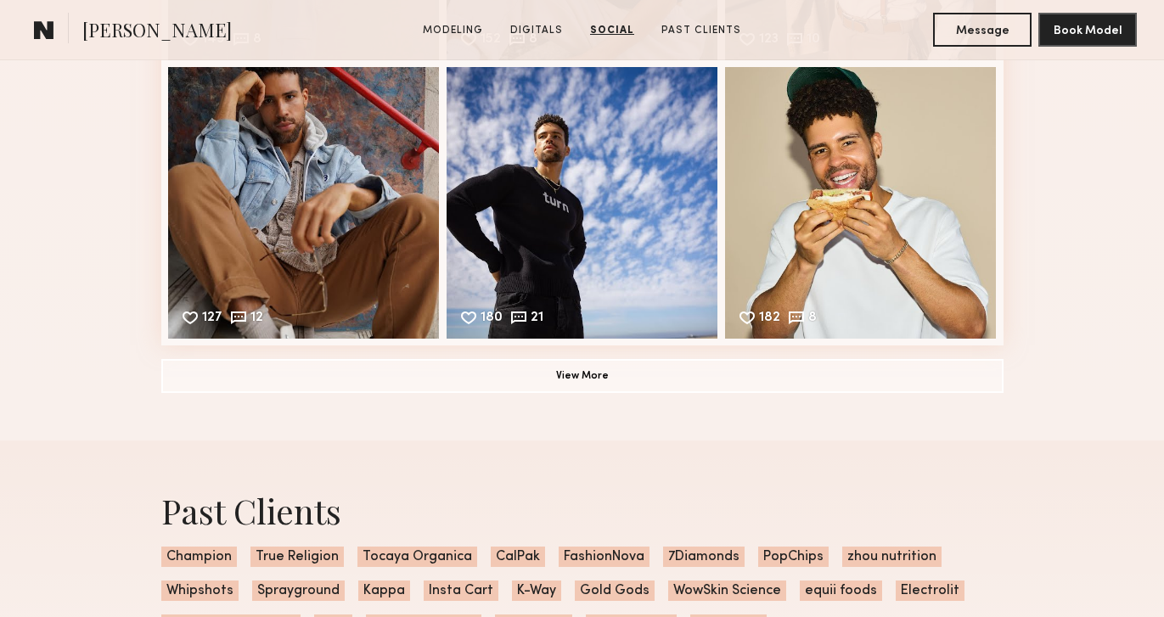
scroll to position [3861, 0]
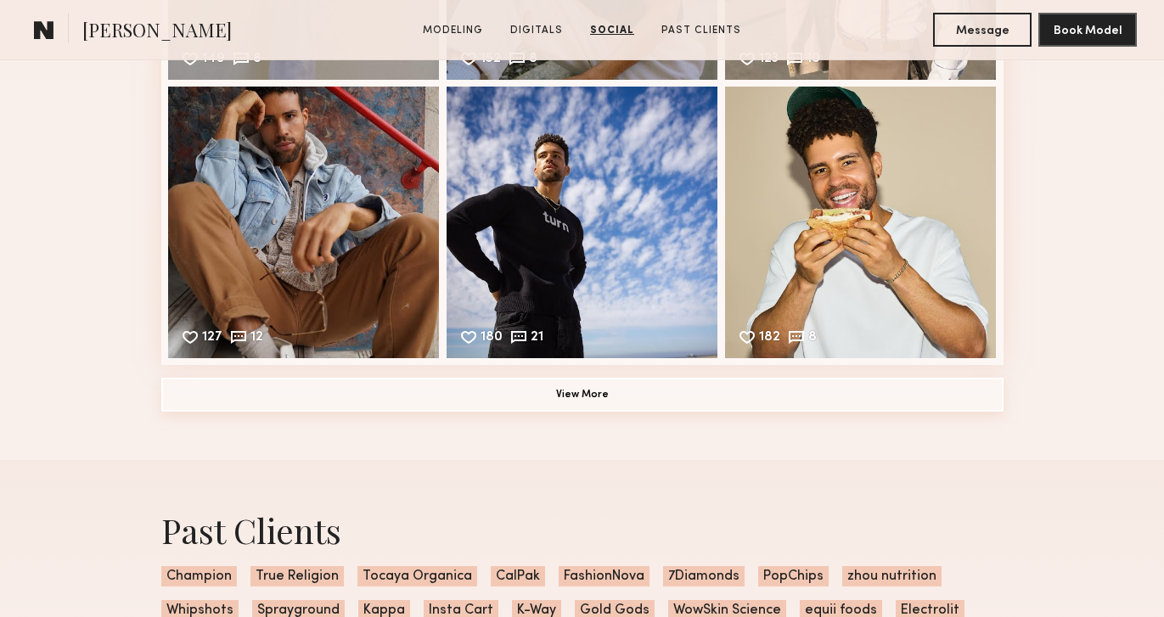
click at [578, 402] on button "View More" at bounding box center [582, 395] width 842 height 34
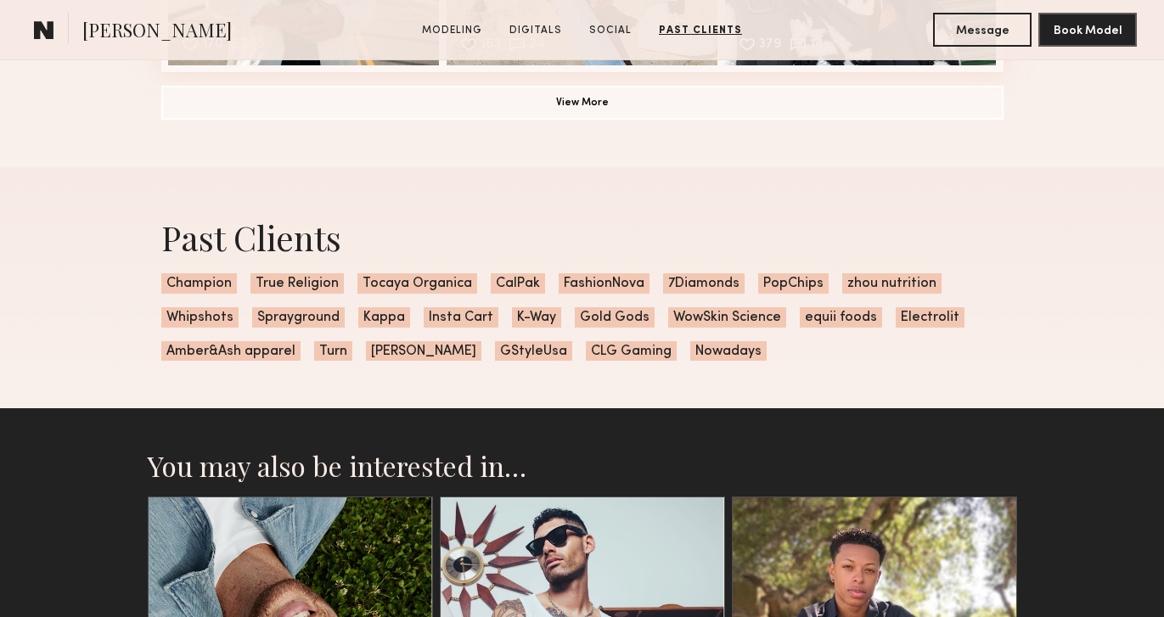
scroll to position [4480, 0]
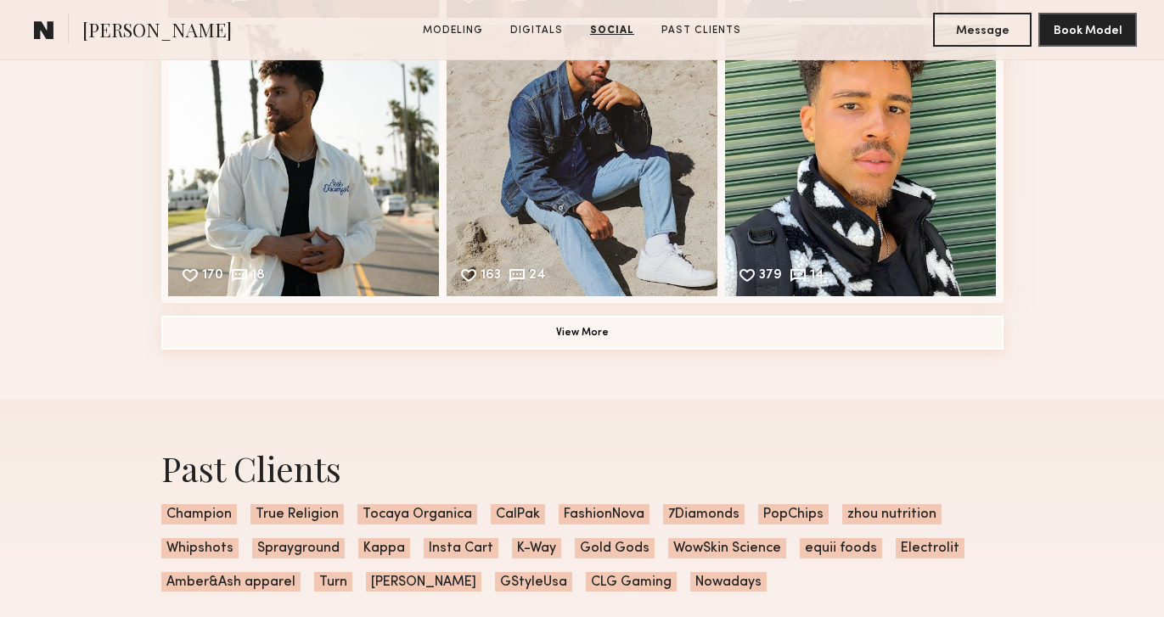
click at [576, 337] on button "View More" at bounding box center [582, 333] width 842 height 34
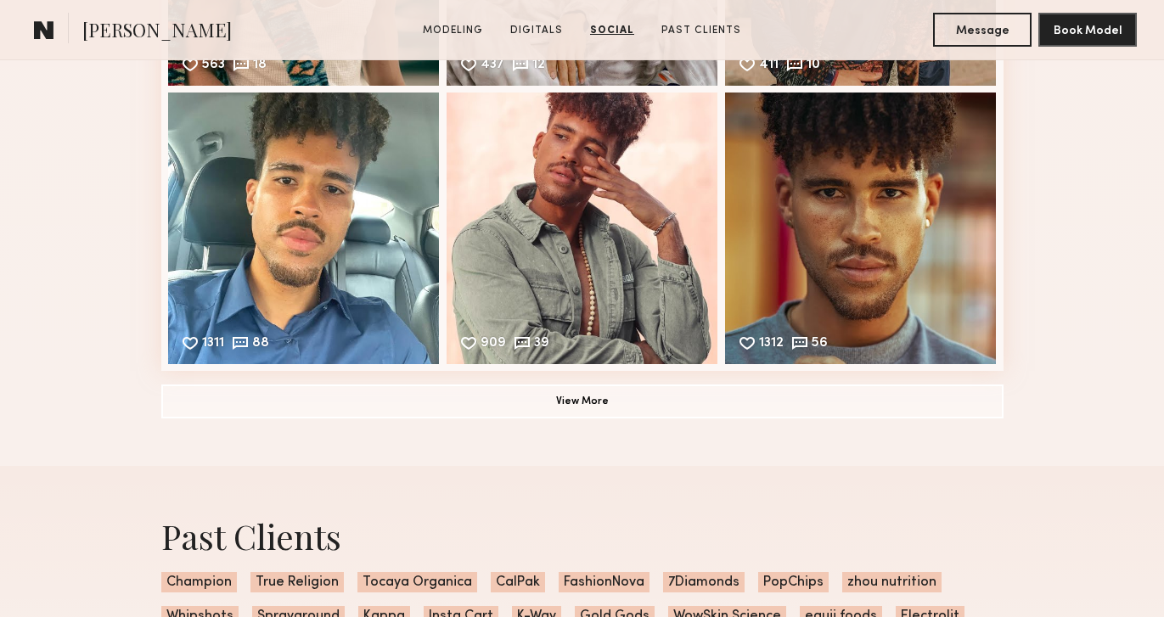
scroll to position [4940, 0]
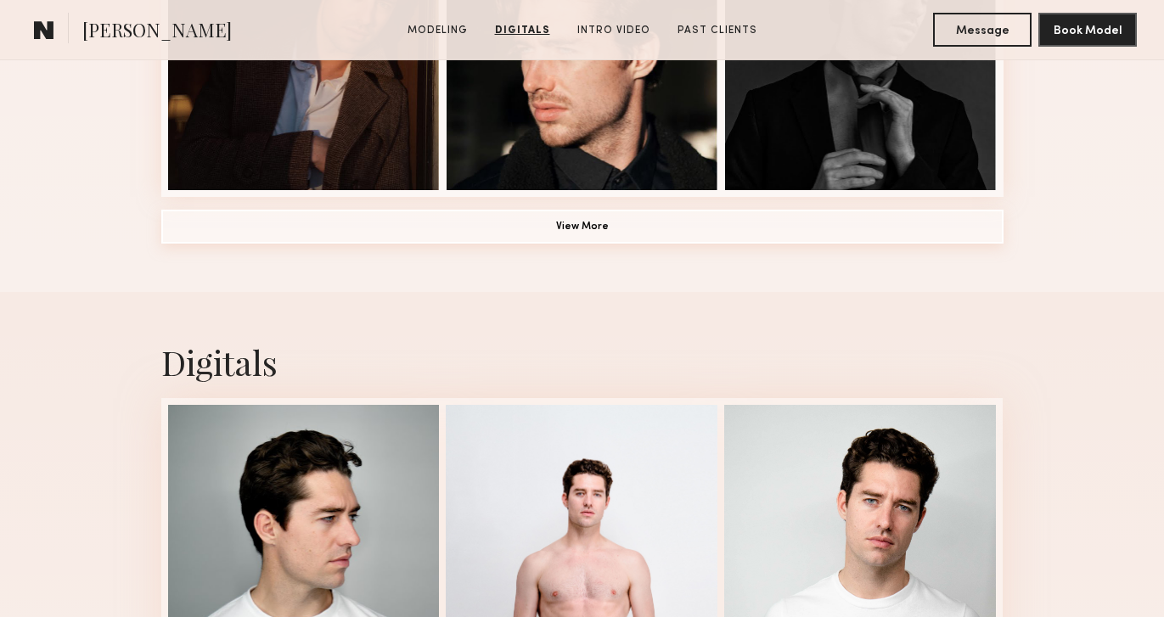
scroll to position [1378, 0]
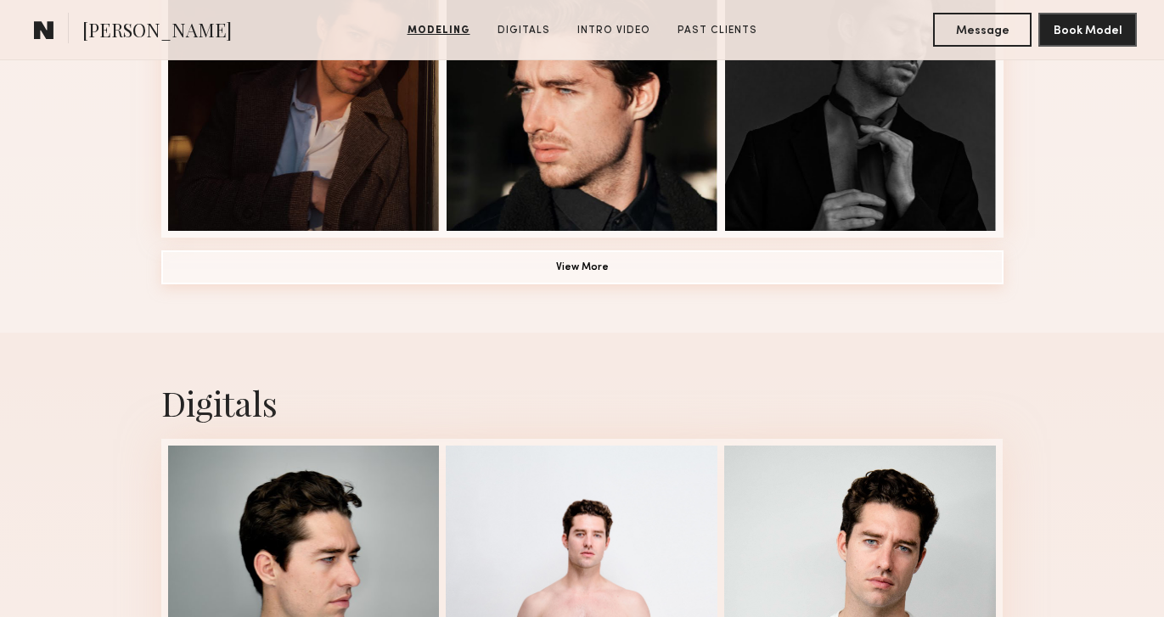
click at [578, 263] on button "View More" at bounding box center [582, 267] width 842 height 34
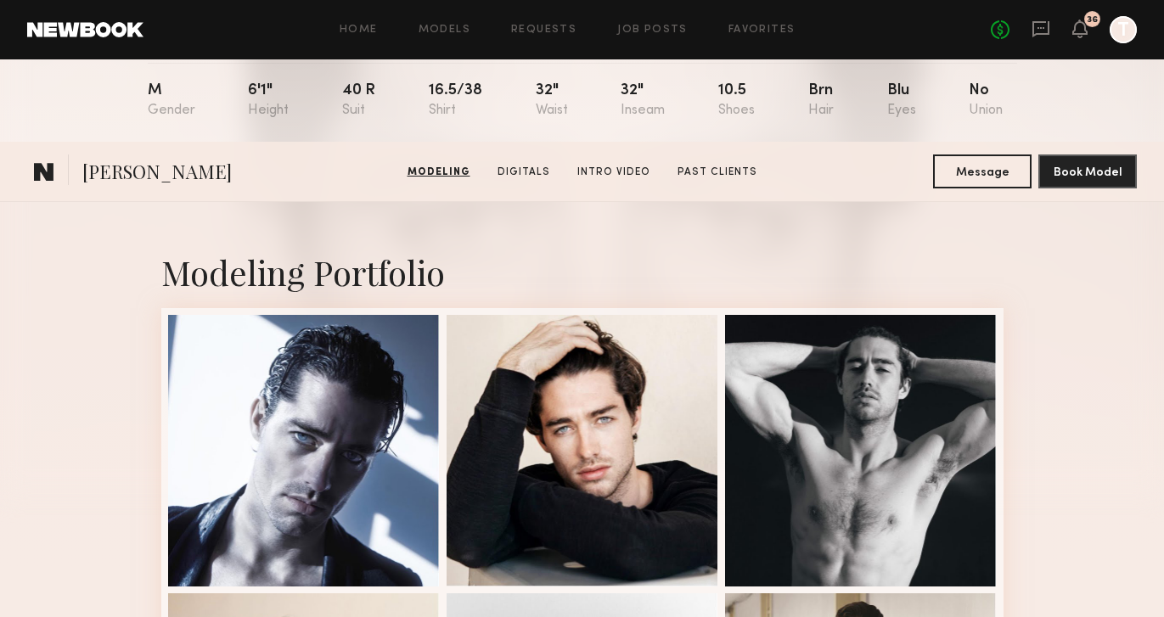
scroll to position [0, 0]
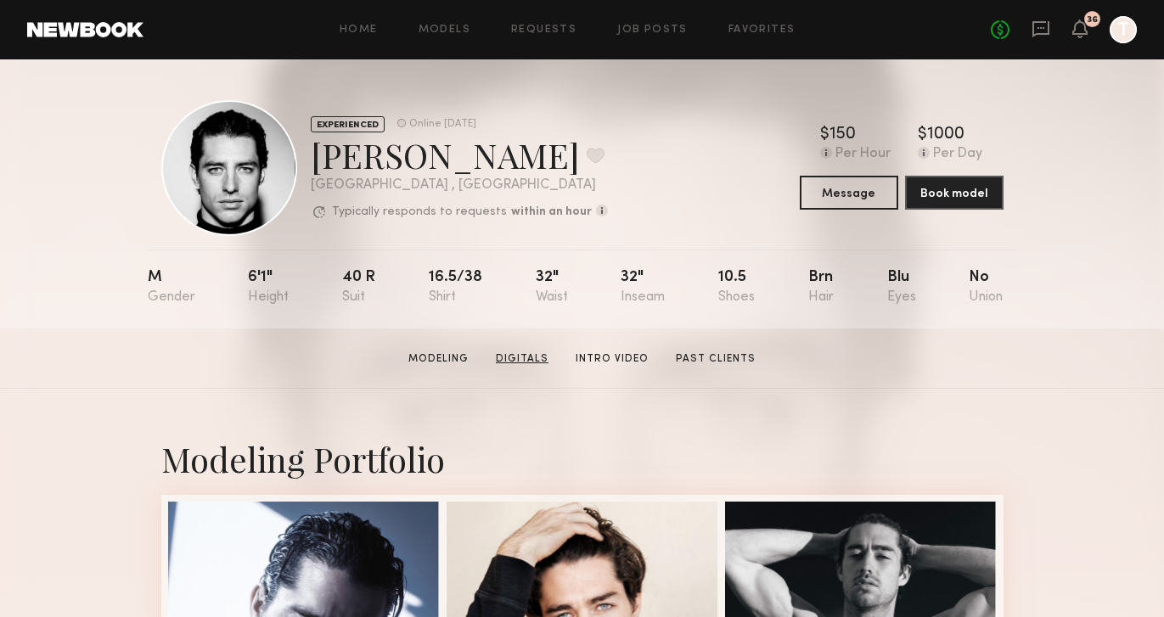
click at [533, 358] on link "Digitals" at bounding box center [522, 358] width 66 height 15
click at [593, 361] on link "Intro Video" at bounding box center [612, 358] width 87 height 15
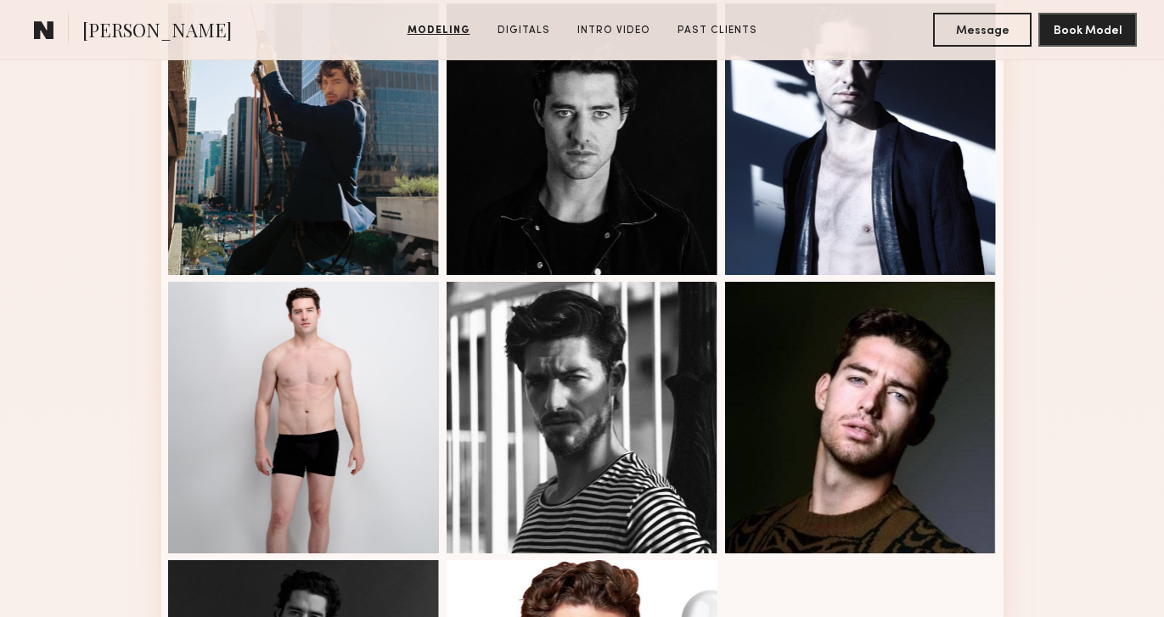
scroll to position [1486, 0]
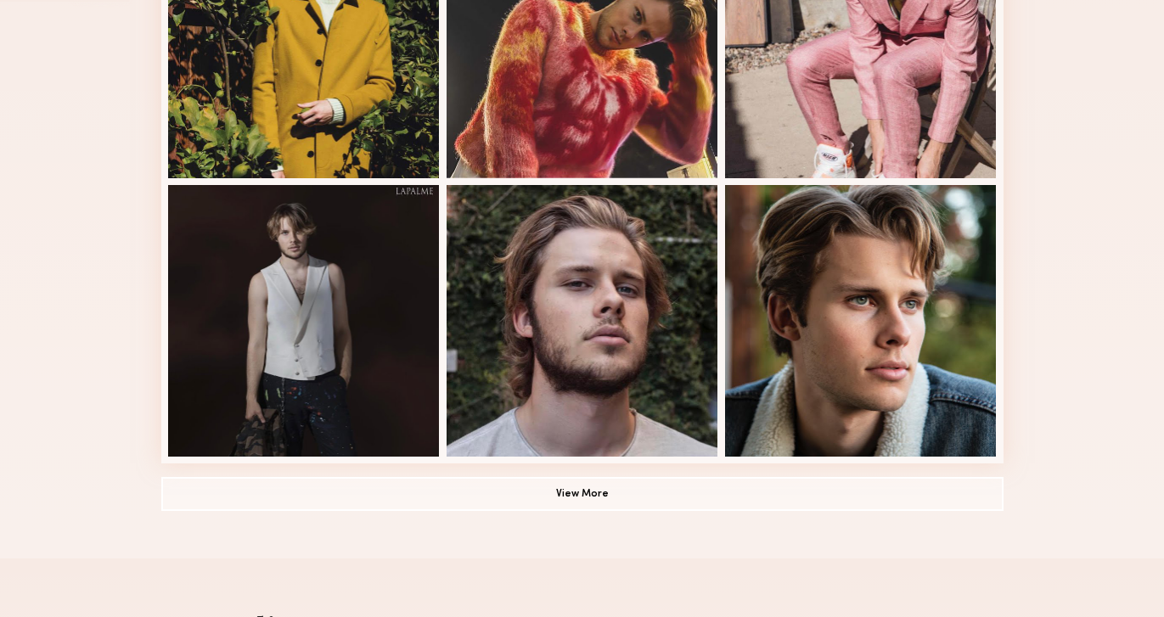
scroll to position [989, 0]
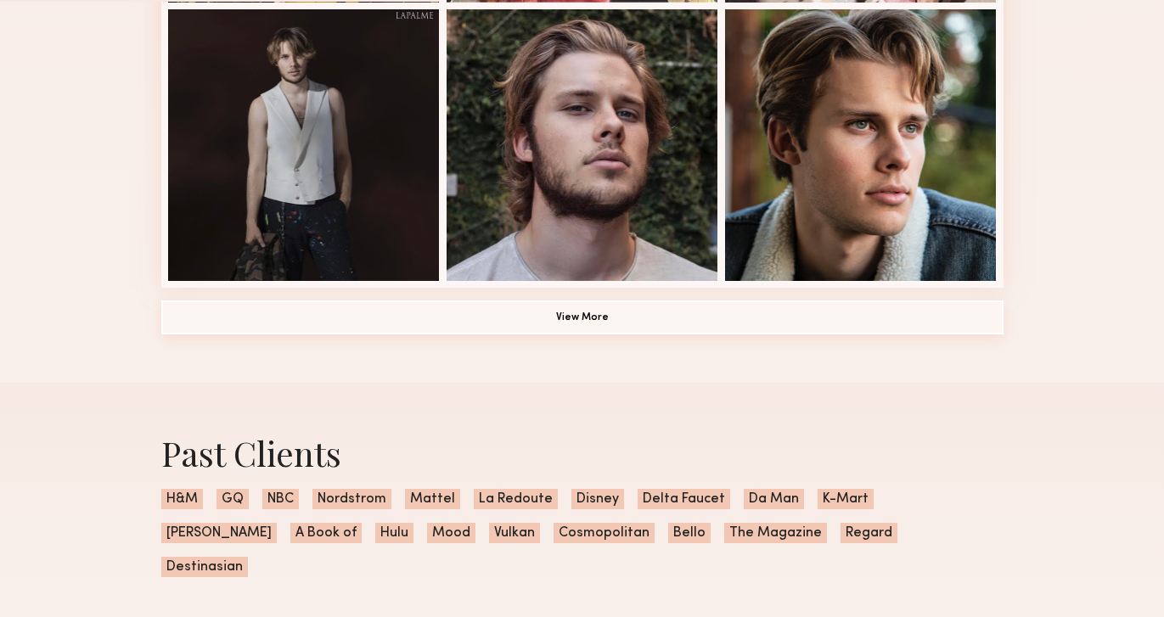
click at [623, 319] on button "View More" at bounding box center [582, 318] width 842 height 34
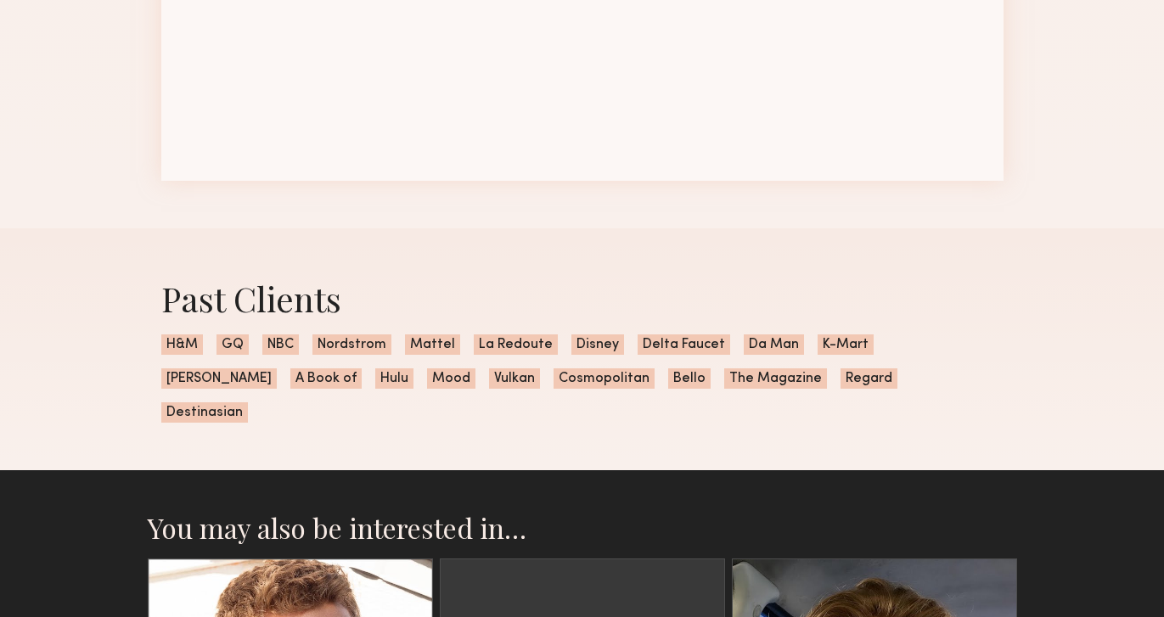
scroll to position [1806, 0]
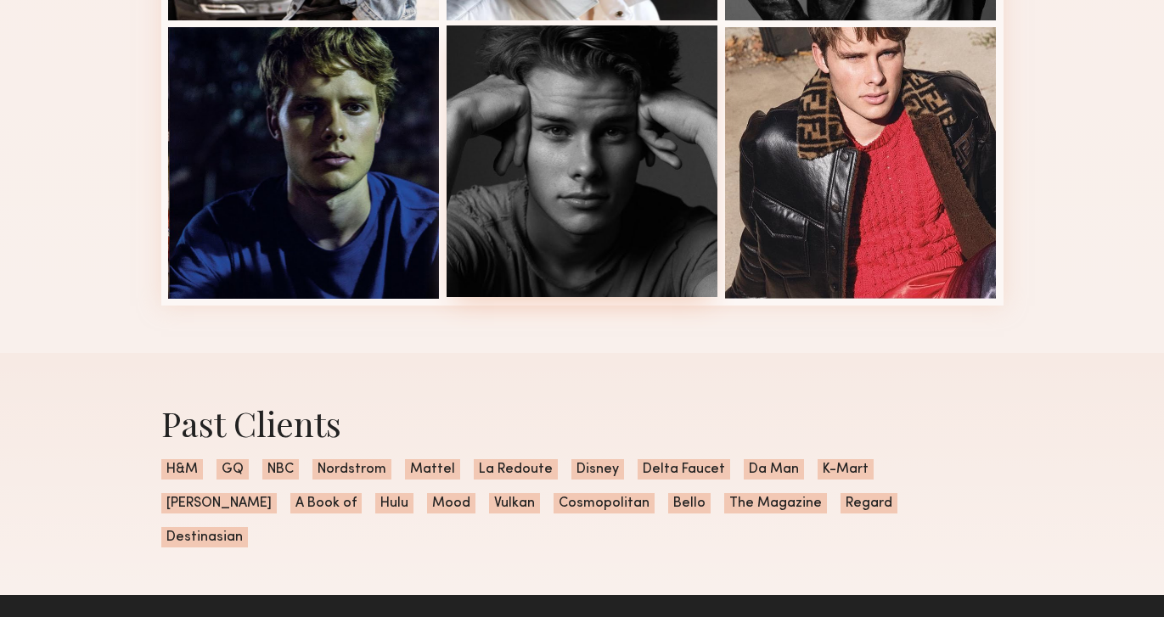
click at [564, 206] on div at bounding box center [583, 161] width 272 height 272
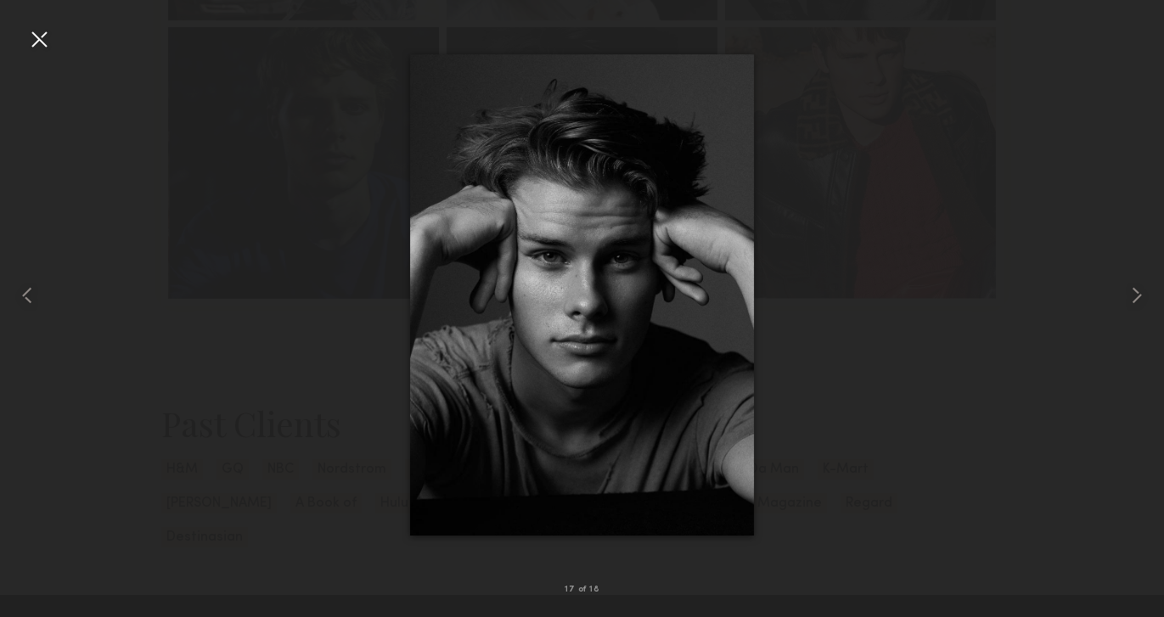
click at [42, 34] on div at bounding box center [38, 38] width 27 height 27
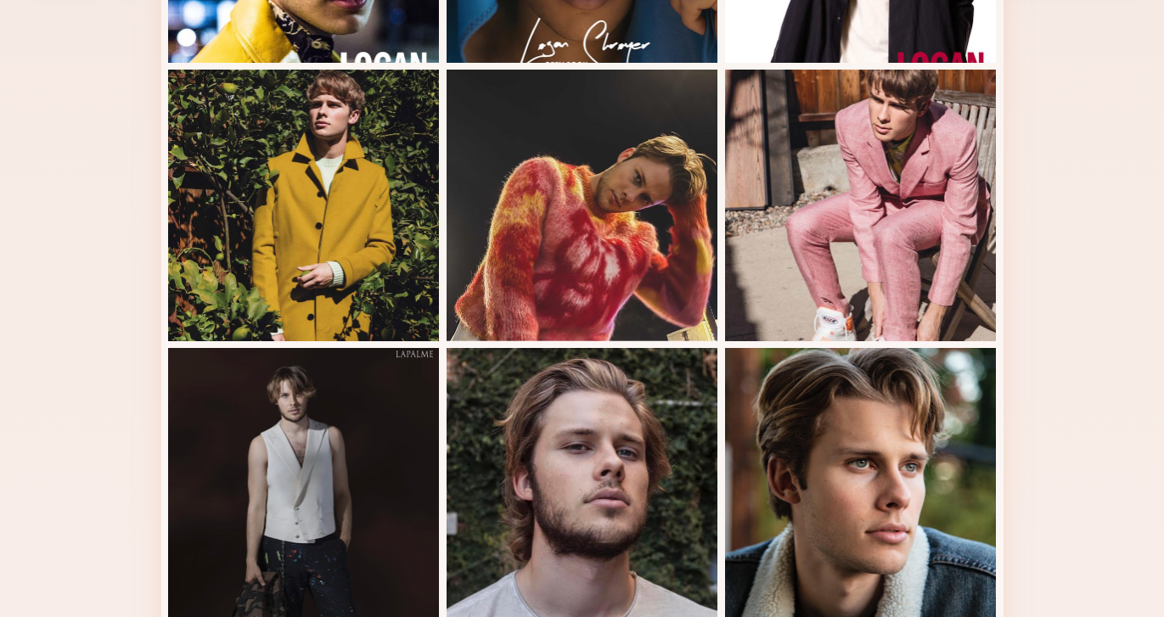
scroll to position [0, 0]
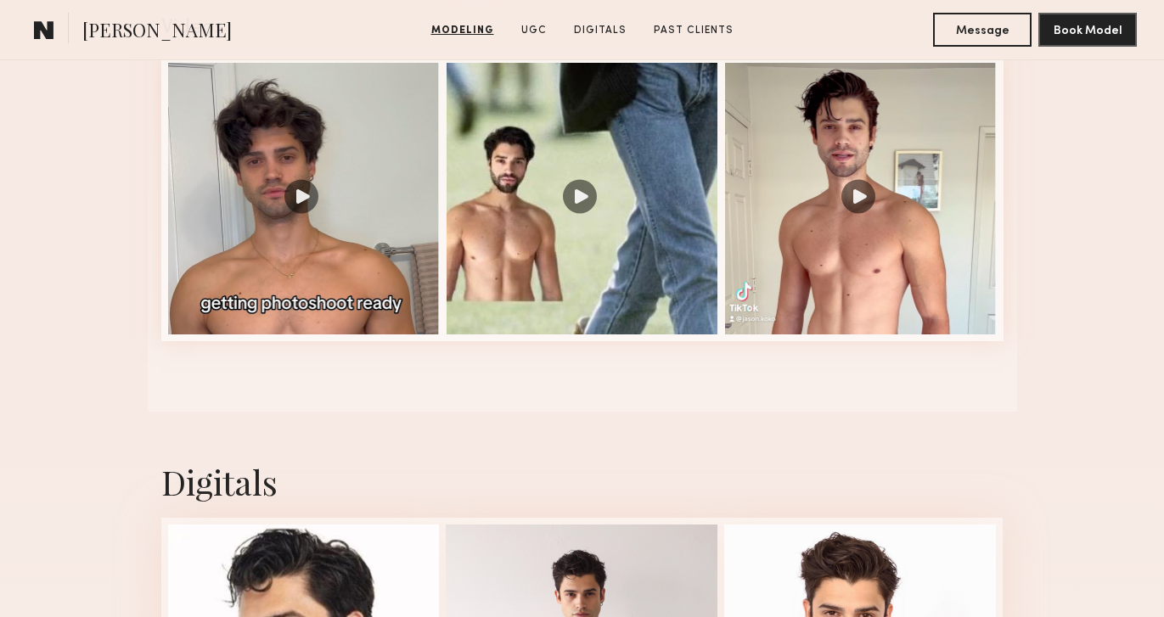
scroll to position [1792, 0]
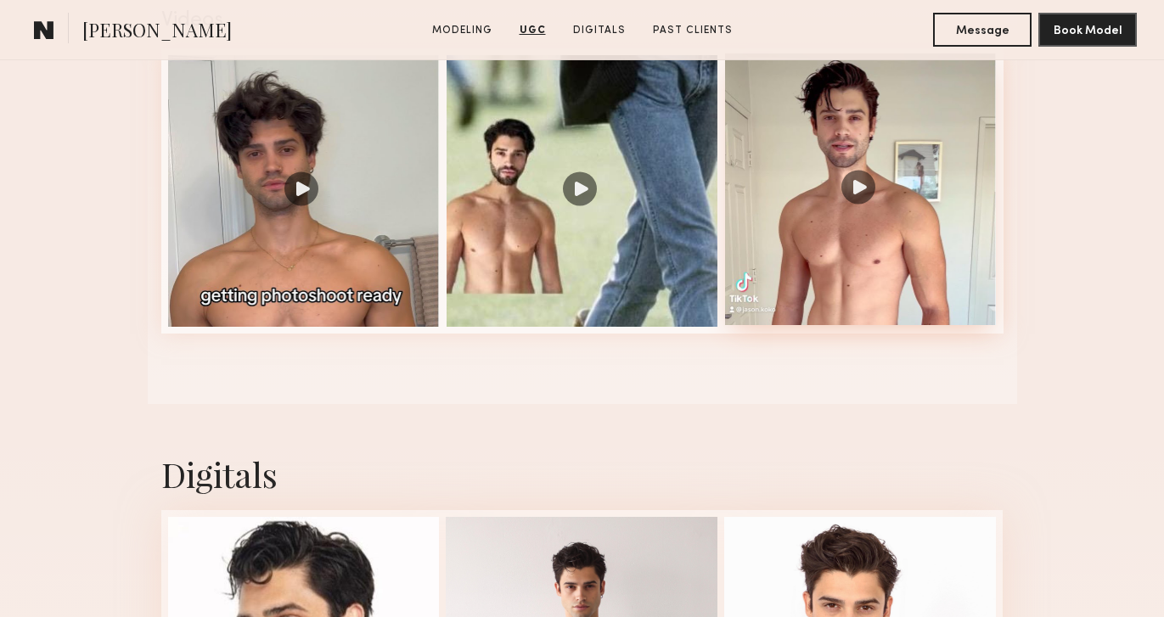
click at [853, 196] on div at bounding box center [861, 189] width 272 height 272
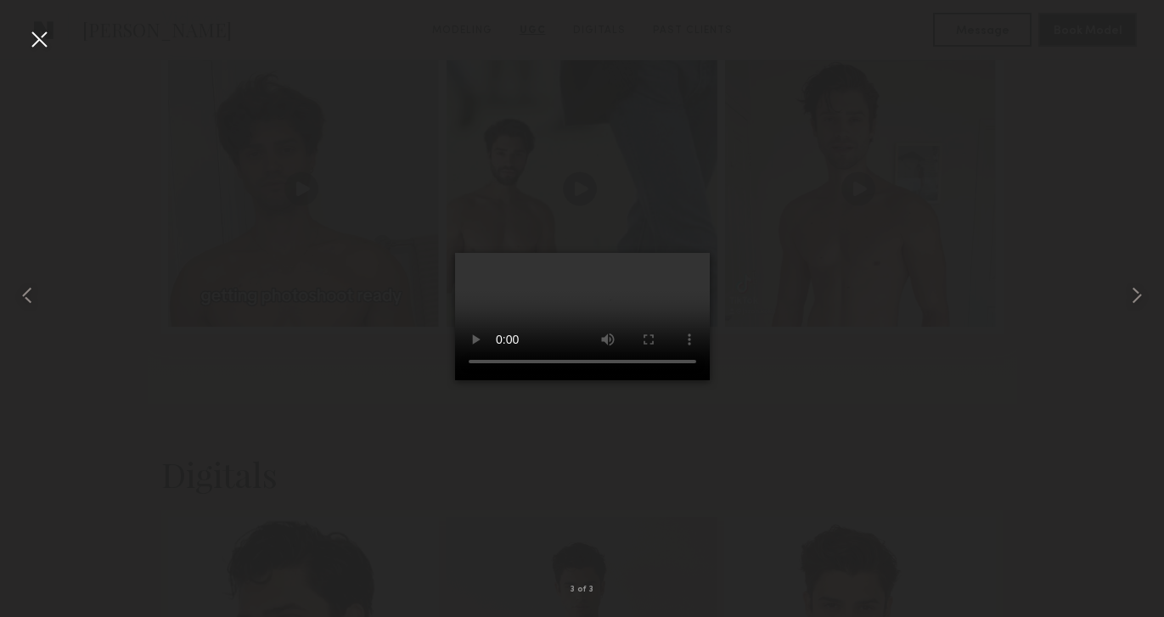
click at [813, 272] on div at bounding box center [582, 295] width 1164 height 536
click at [39, 39] on div at bounding box center [38, 38] width 27 height 27
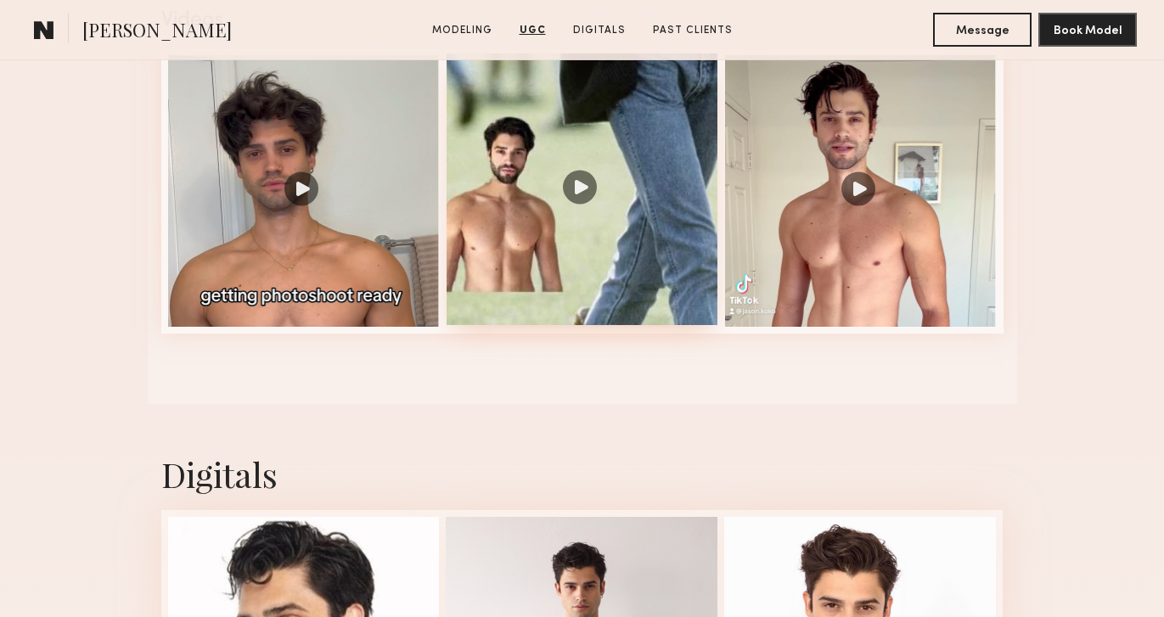
click at [558, 188] on div at bounding box center [583, 189] width 272 height 272
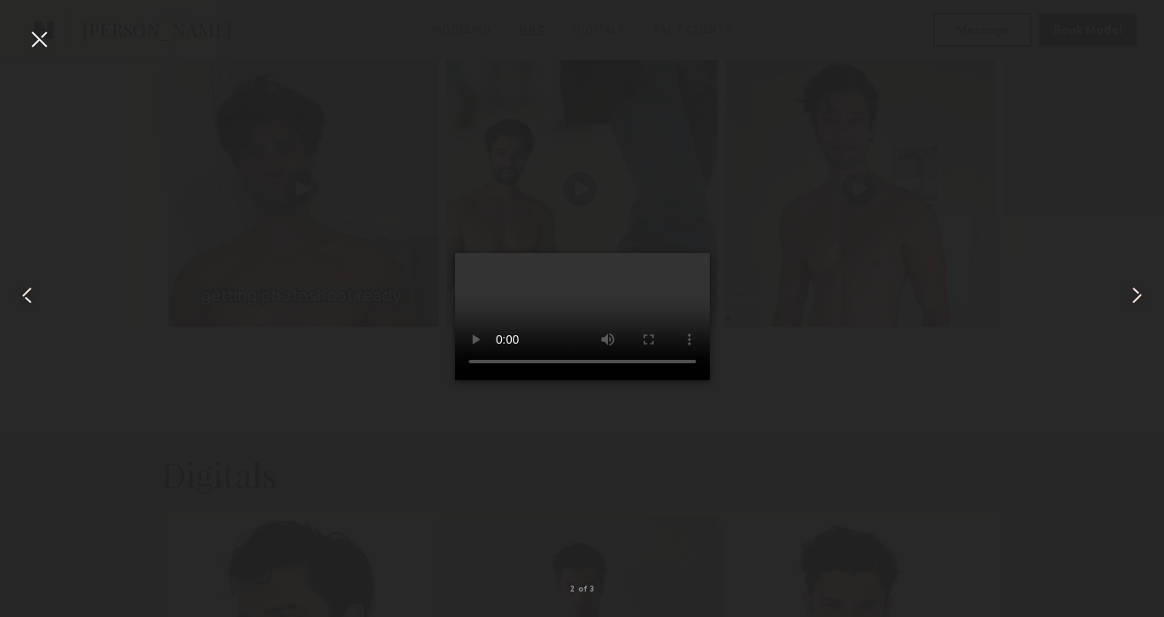
click at [42, 40] on div at bounding box center [38, 38] width 27 height 27
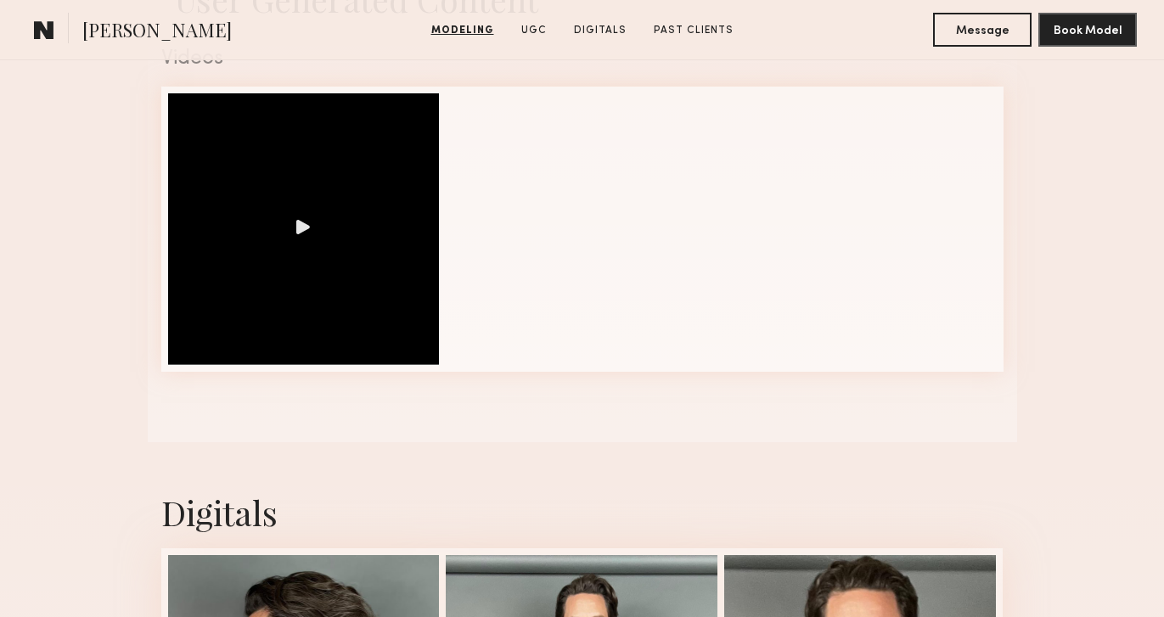
scroll to position [1793, 0]
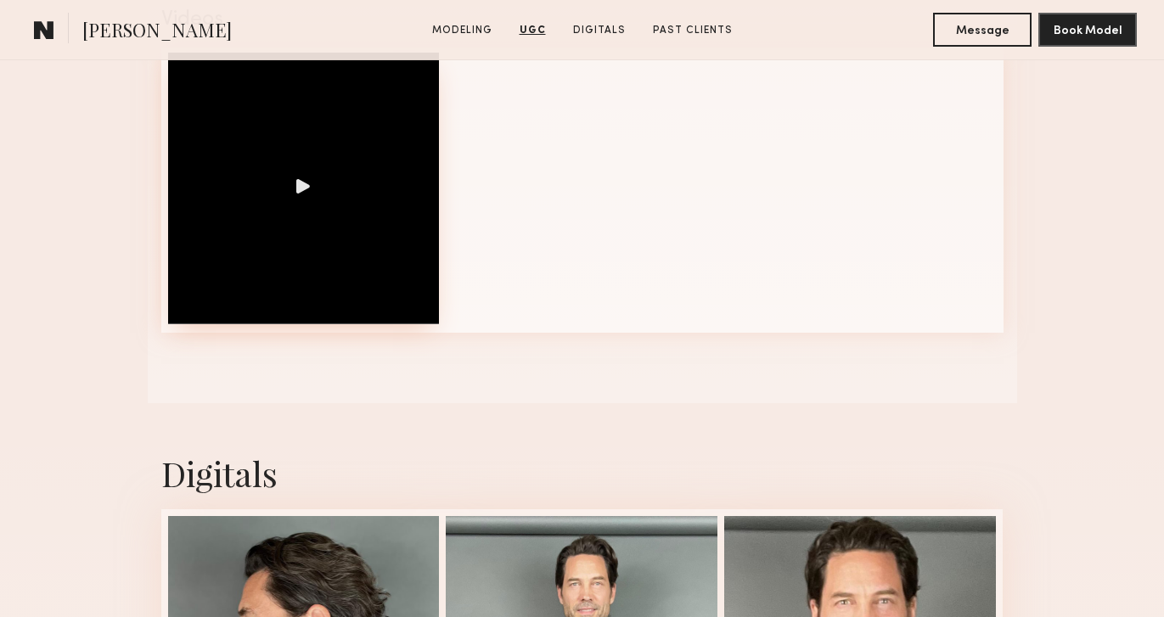
click at [322, 219] on div at bounding box center [304, 189] width 272 height 272
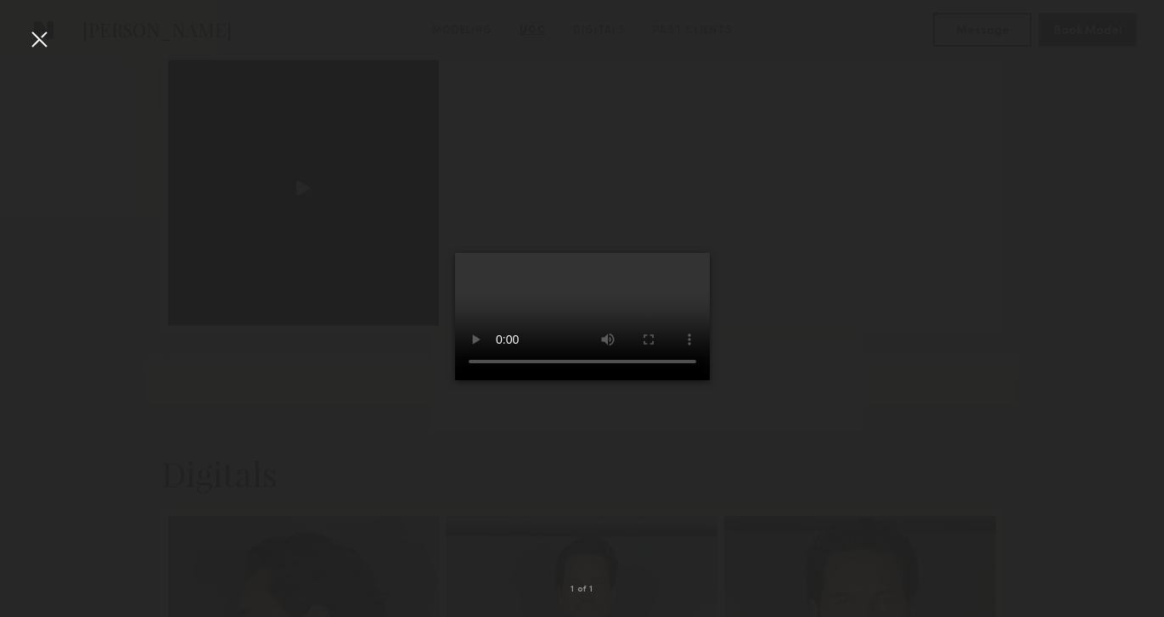
click at [37, 40] on div at bounding box center [38, 38] width 27 height 27
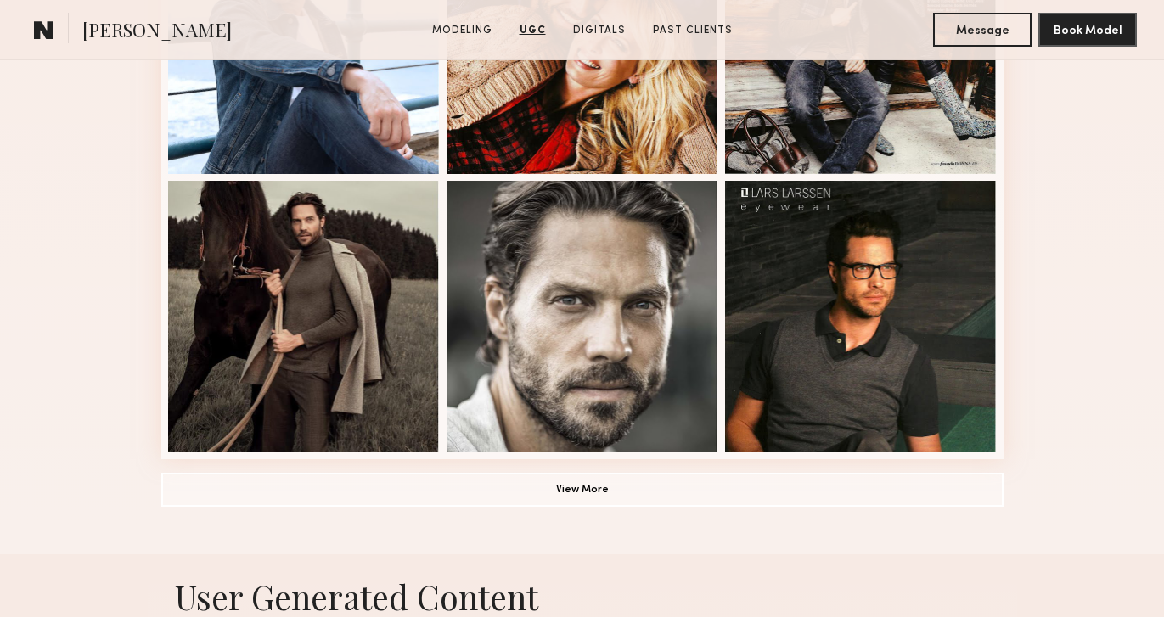
scroll to position [1073, 0]
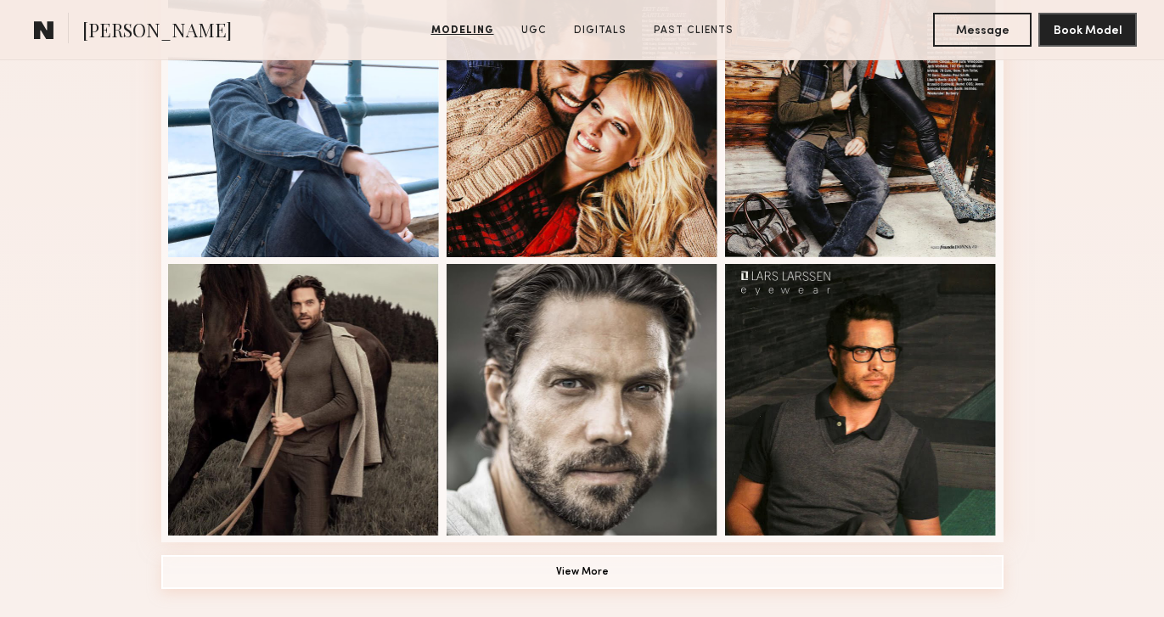
click at [587, 578] on button "View More" at bounding box center [582, 572] width 842 height 34
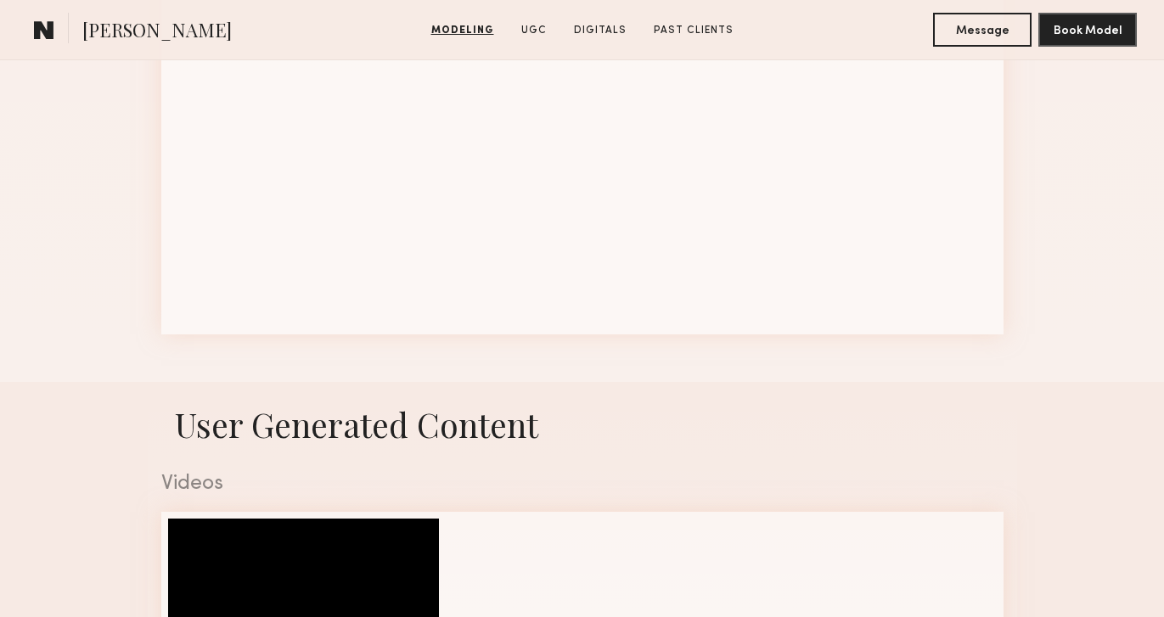
scroll to position [2144, 0]
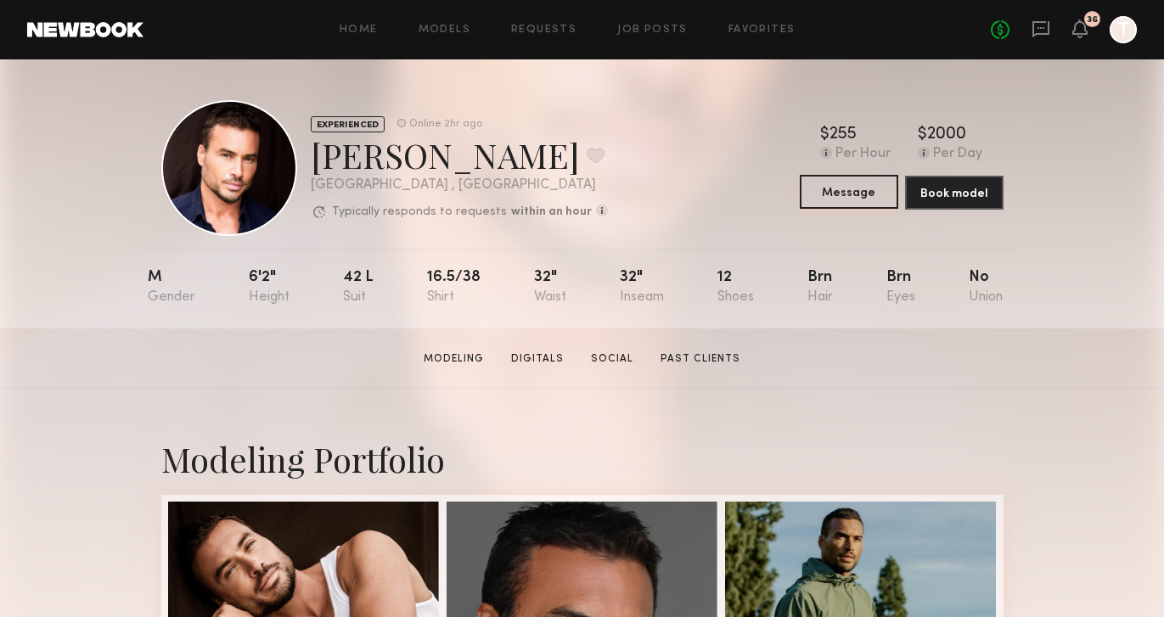
click at [853, 188] on button "Message" at bounding box center [849, 192] width 98 height 34
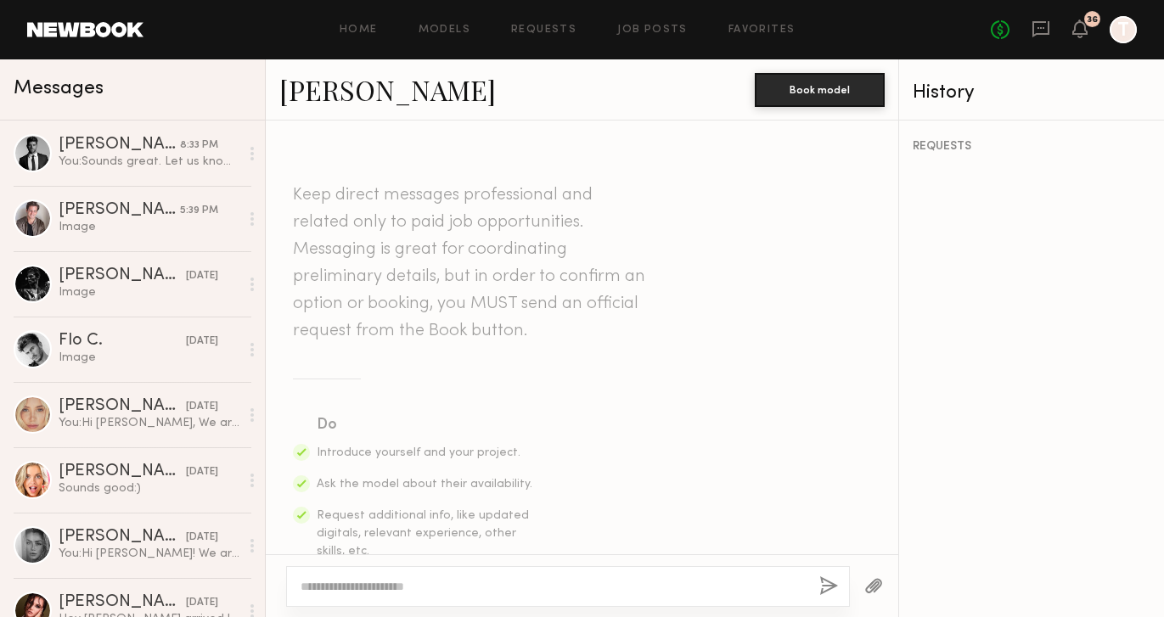
click at [343, 582] on textarea at bounding box center [553, 586] width 505 height 17
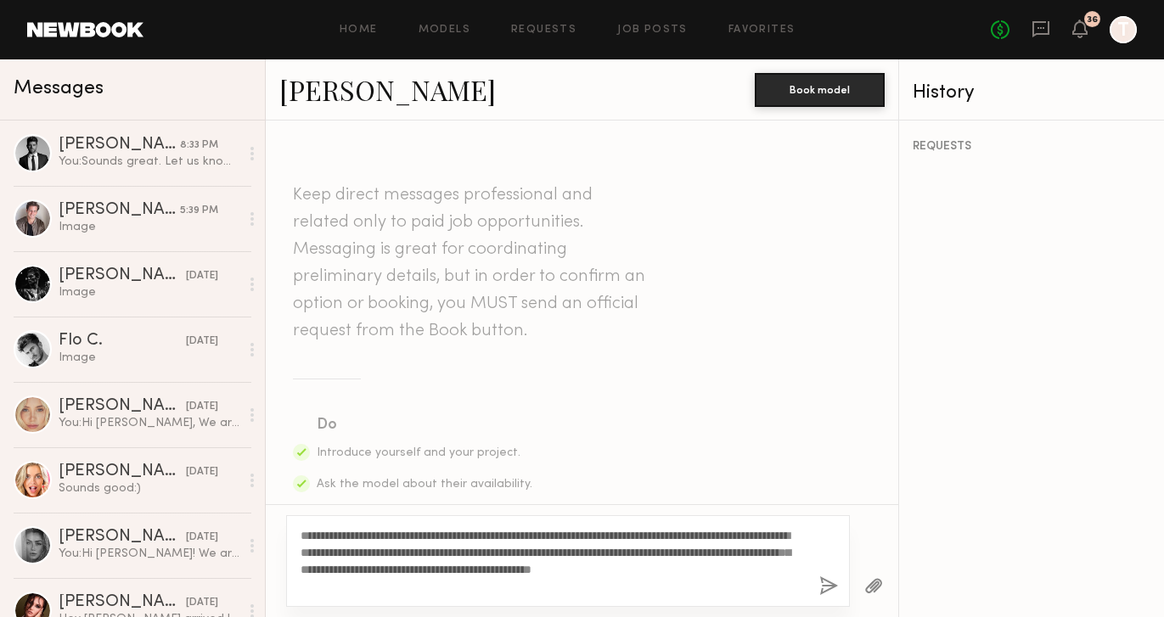
click at [342, 585] on textarea "**********" at bounding box center [553, 561] width 505 height 68
click at [378, 582] on textarea "**********" at bounding box center [553, 561] width 505 height 68
drag, startPoint x: 532, startPoint y: 586, endPoint x: 368, endPoint y: 582, distance: 164.7
click at [368, 582] on textarea "**********" at bounding box center [553, 561] width 505 height 68
click at [754, 531] on textarea "**********" at bounding box center [553, 561] width 505 height 68
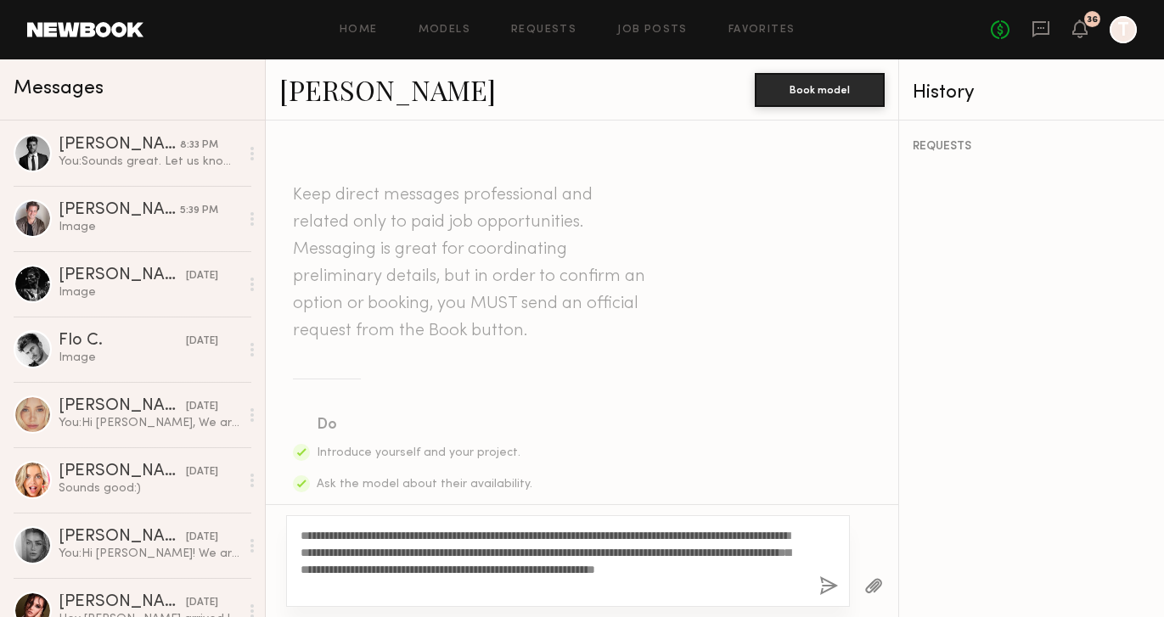
click at [637, 584] on textarea "**********" at bounding box center [553, 561] width 505 height 68
click at [629, 549] on textarea "**********" at bounding box center [553, 561] width 505 height 68
click at [682, 551] on textarea "**********" at bounding box center [553, 561] width 505 height 68
click at [652, 571] on textarea "**********" at bounding box center [553, 561] width 505 height 68
click at [676, 581] on textarea "**********" at bounding box center [553, 561] width 505 height 68
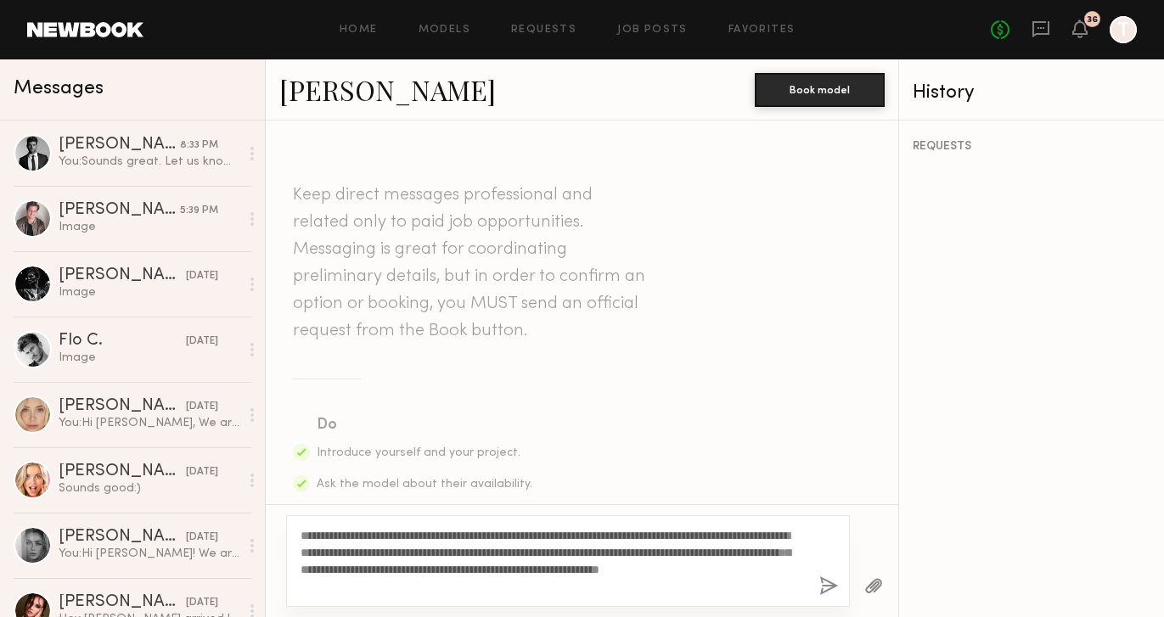
click at [446, 586] on textarea "**********" at bounding box center [553, 561] width 505 height 68
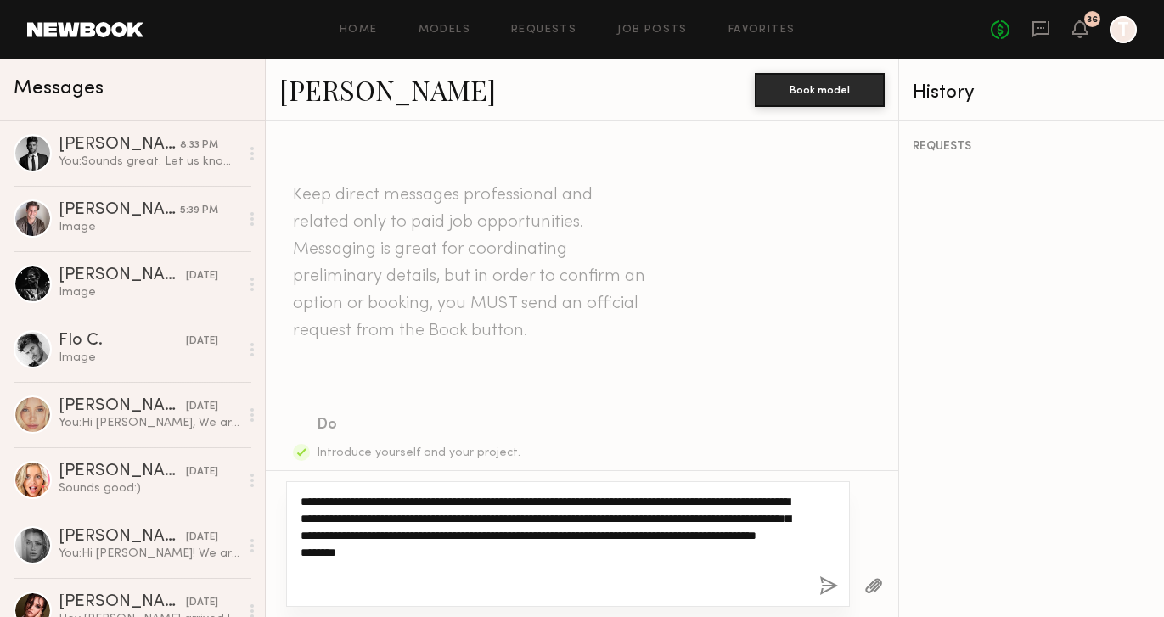
paste textarea "**********"
type textarea "**********"
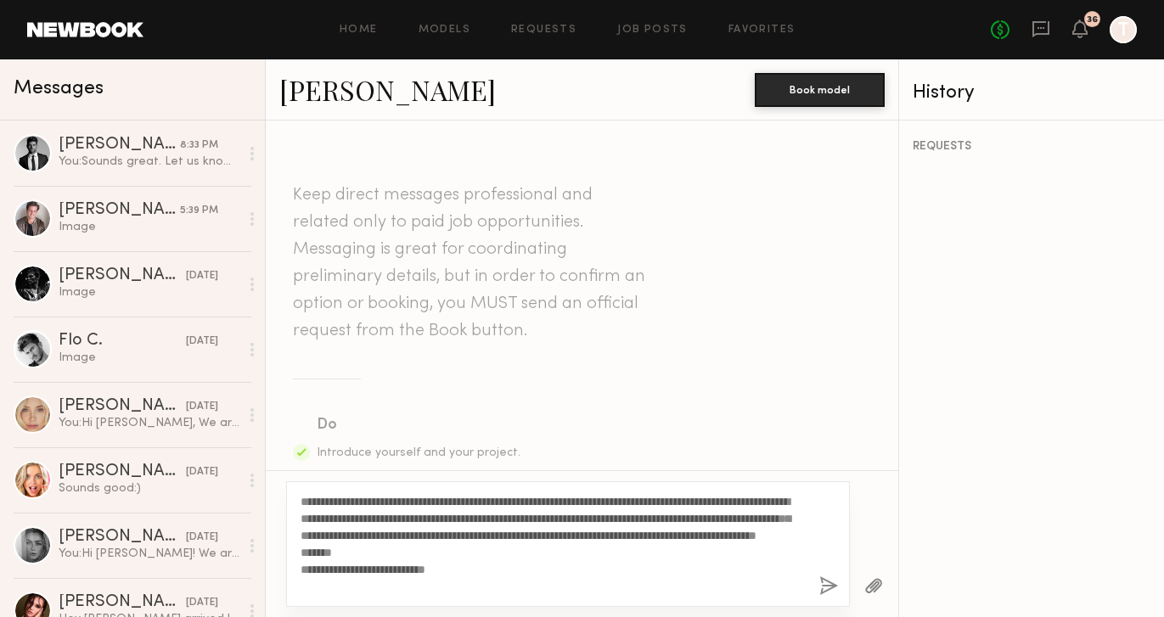
click at [823, 583] on button "button" at bounding box center [828, 586] width 19 height 21
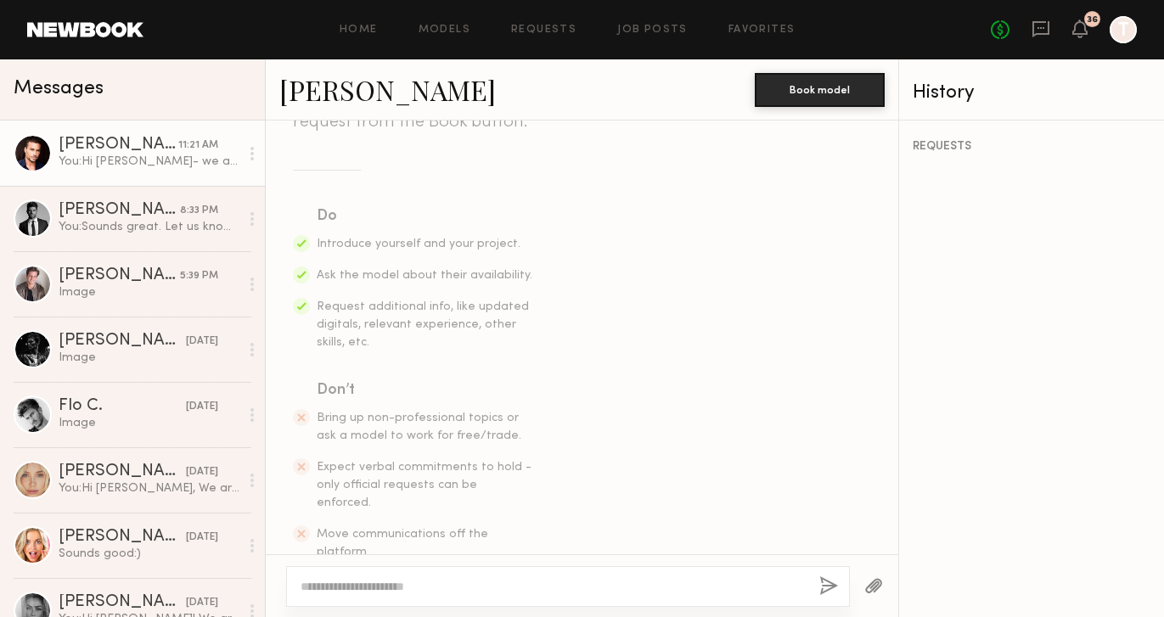
scroll to position [593, 0]
